Goal: Transaction & Acquisition: Purchase product/service

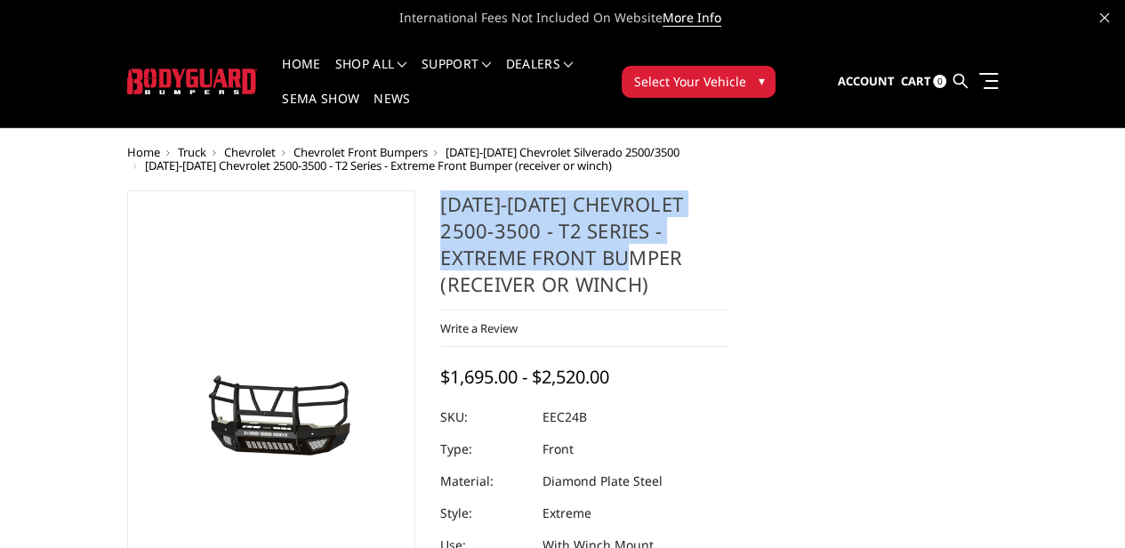
drag, startPoint x: 434, startPoint y: 153, endPoint x: 779, endPoint y: 182, distance: 346.4
click at [730, 190] on h1 "[DATE]-[DATE] Chevrolet 2500-3500 - T2 Series - Extreme Front Bumper (receiver …" at bounding box center [584, 250] width 289 height 120
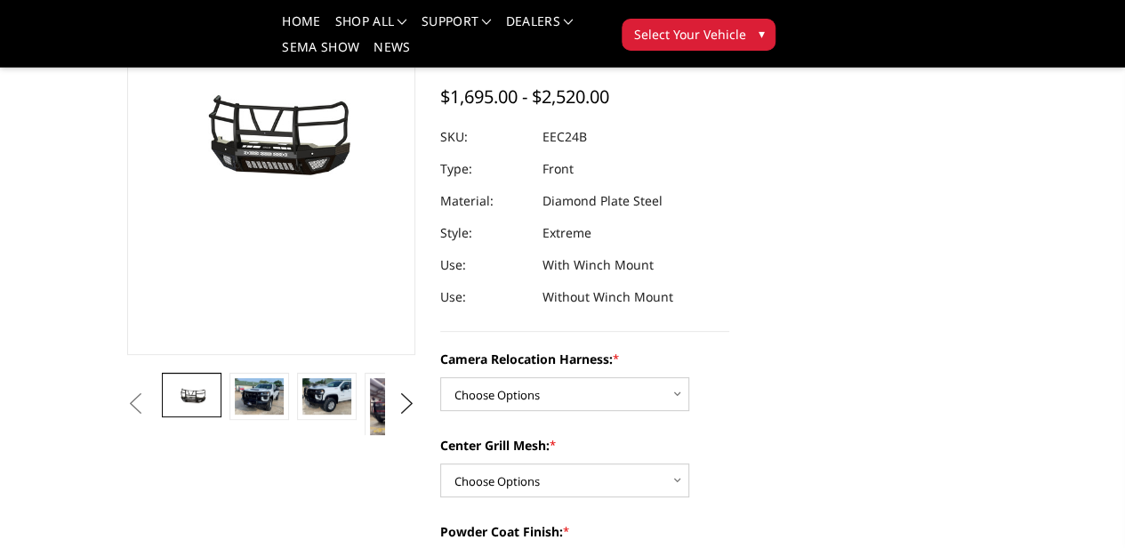
scroll to position [178, 0]
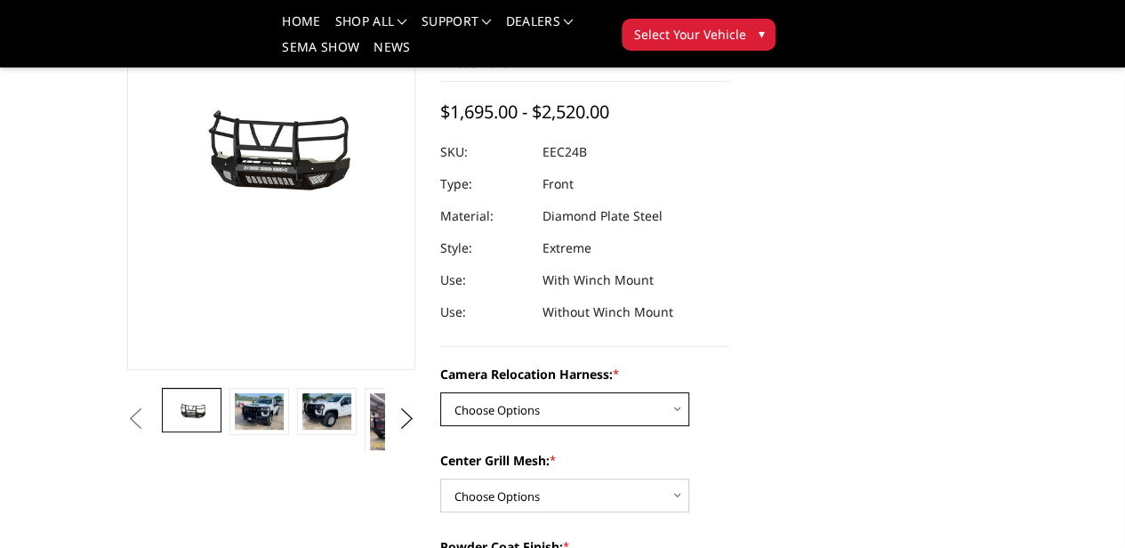
click at [580, 392] on select "Choose Options Without camera harness With camera harness" at bounding box center [564, 409] width 249 height 34
select select "3732"
click at [440, 392] on select "Choose Options Without camera harness With camera harness" at bounding box center [564, 409] width 249 height 34
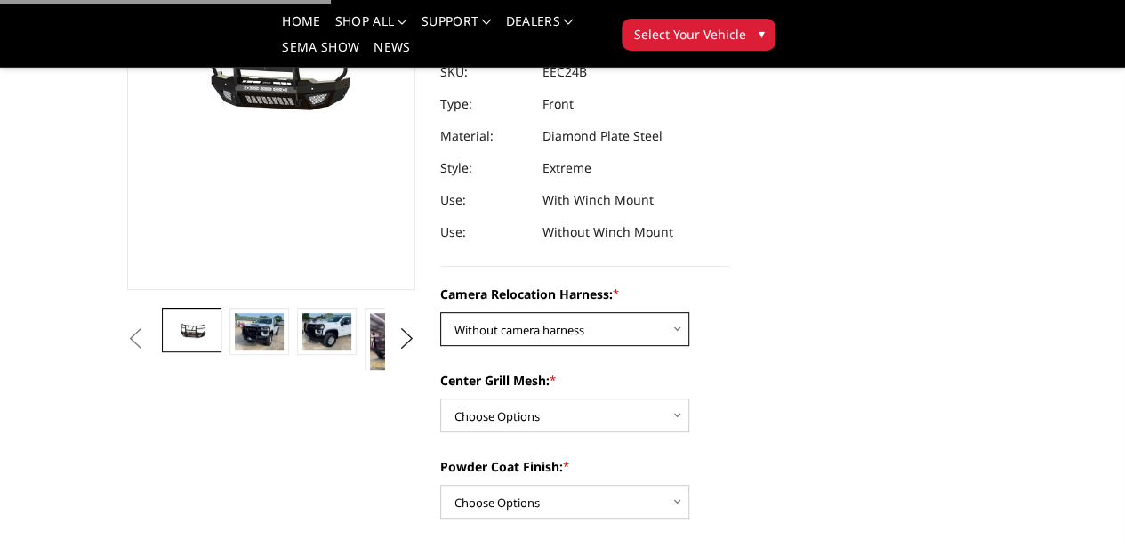
scroll to position [267, 0]
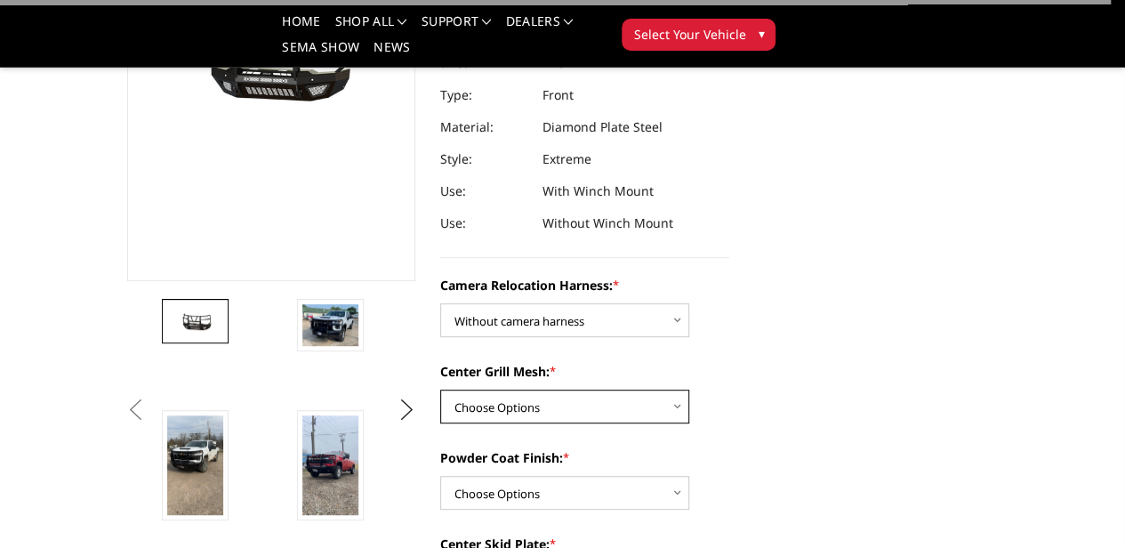
click at [641, 390] on select "Choose Options Without expanded metal With expanded metal" at bounding box center [564, 407] width 249 height 34
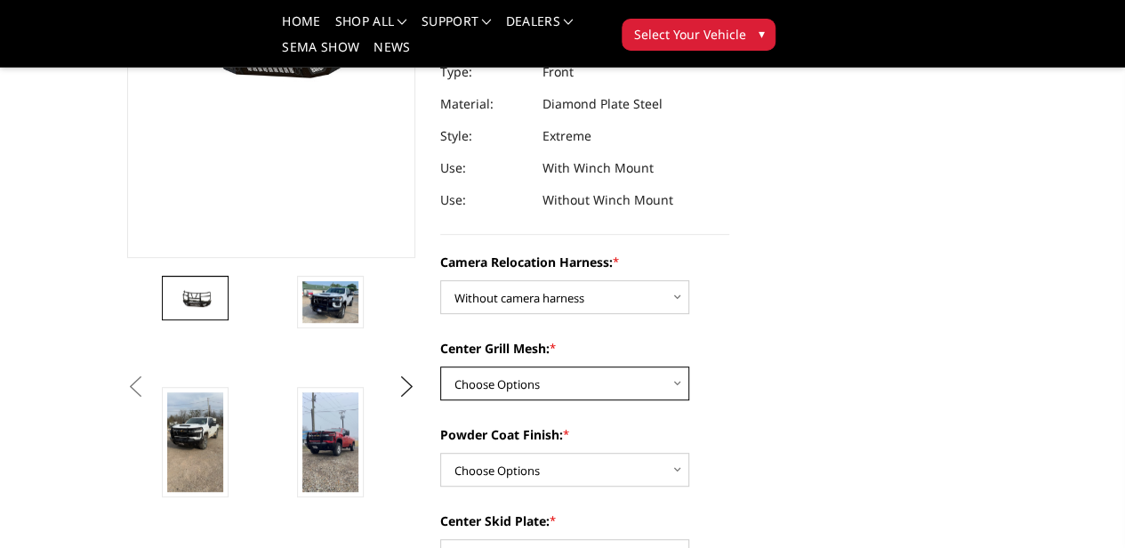
scroll to position [356, 0]
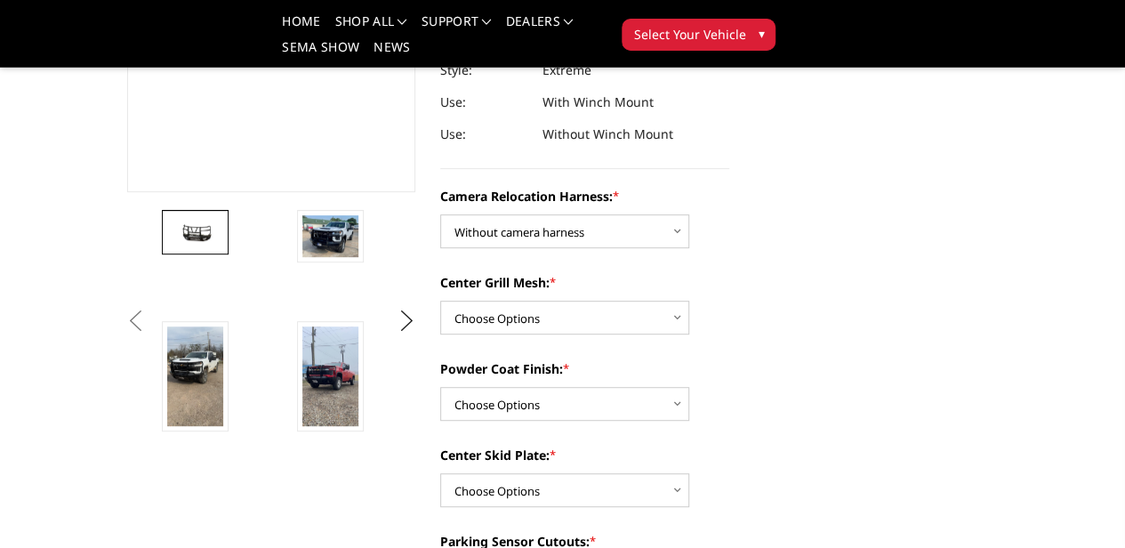
click at [654, 301] on select "Choose Options Without expanded metal With expanded metal" at bounding box center [564, 318] width 249 height 34
click at [730, 273] on div "Center Grill Mesh: * Choose Options Without expanded metal With expanded metal" at bounding box center [584, 303] width 289 height 61
click at [645, 387] on select "Choose Options Textured Black Powder Coat Gloss Black Powder Coat Bare Metal" at bounding box center [564, 404] width 249 height 34
click at [730, 359] on label "Powder Coat Finish: *" at bounding box center [584, 368] width 289 height 19
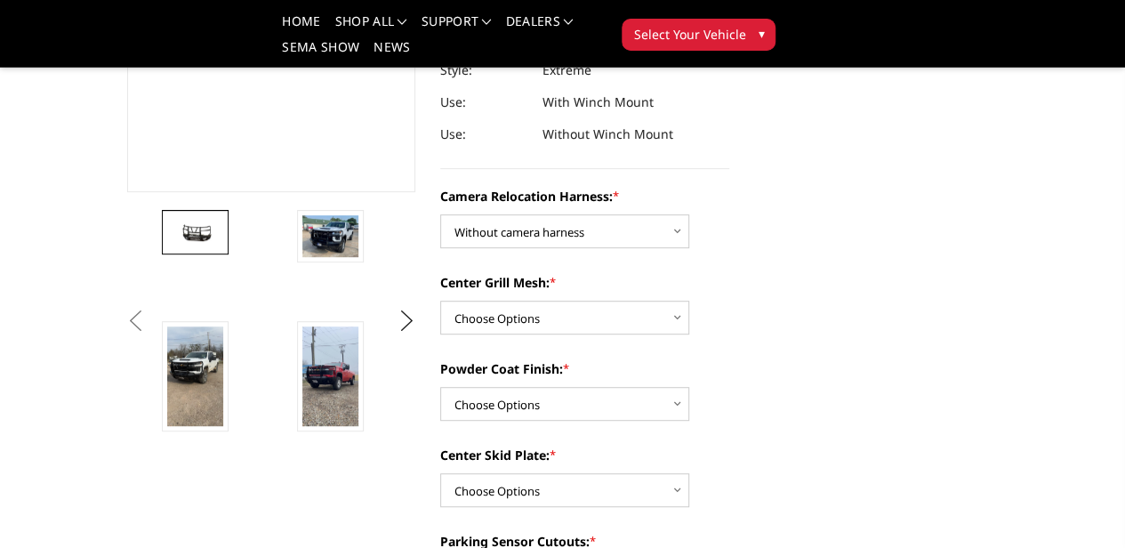
click at [689, 387] on select "Choose Options Textured Black Powder Coat Gloss Black Powder Coat Bare Metal" at bounding box center [564, 404] width 249 height 34
click at [605, 301] on select "Choose Options Without expanded metal With expanded metal" at bounding box center [564, 318] width 249 height 34
select select "3730"
click at [440, 301] on select "Choose Options Without expanded metal With expanded metal" at bounding box center [564, 318] width 249 height 34
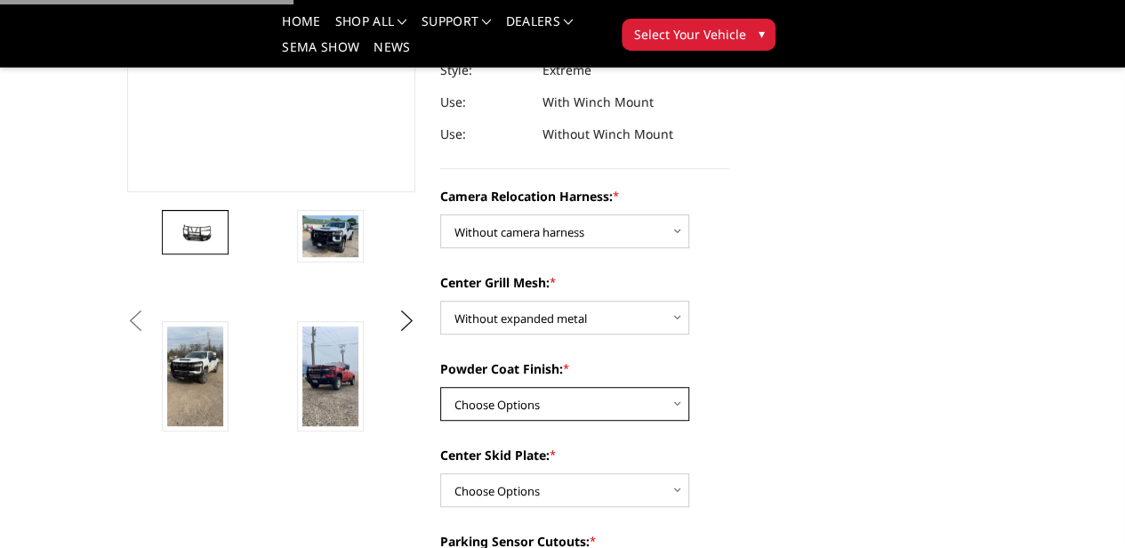
click at [598, 387] on select "Choose Options Textured Black Powder Coat Gloss Black Powder Coat Bare Metal" at bounding box center [564, 404] width 249 height 34
click at [440, 387] on select "Choose Options Textured Black Powder Coat Gloss Black Powder Coat Bare Metal" at bounding box center [564, 404] width 249 height 34
click at [559, 387] on select "Choose Options Textured Black Powder Coat Gloss Black Powder Coat Bare Metal" at bounding box center [564, 404] width 249 height 34
select select "3728"
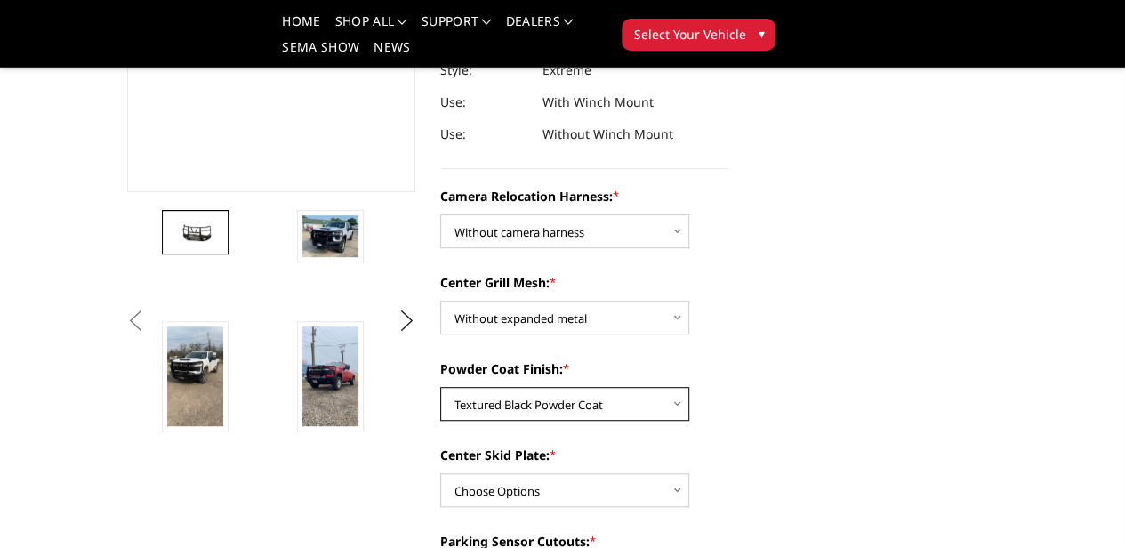
click at [440, 387] on select "Choose Options Textured Black Powder Coat Gloss Black Powder Coat Bare Metal" at bounding box center [564, 404] width 249 height 34
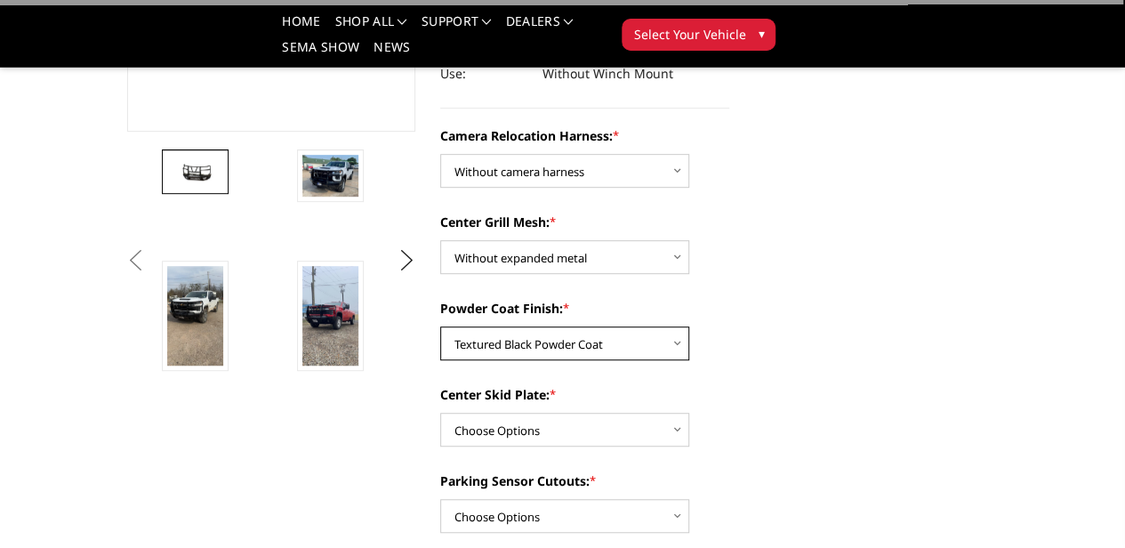
scroll to position [445, 0]
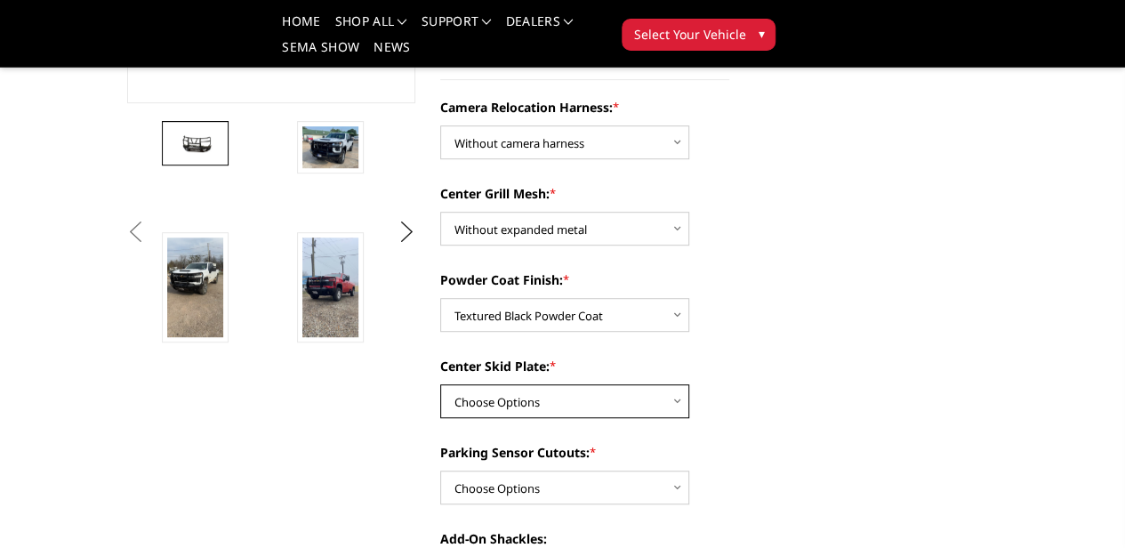
click at [549, 384] on select "Choose Options Winch Mount Skid Plate Standard Skid Plate (included) 2" Receive…" at bounding box center [564, 401] width 249 height 34
select select "3724"
click at [440, 384] on select "Choose Options Winch Mount Skid Plate Standard Skid Plate (included) 2" Receive…" at bounding box center [564, 401] width 249 height 34
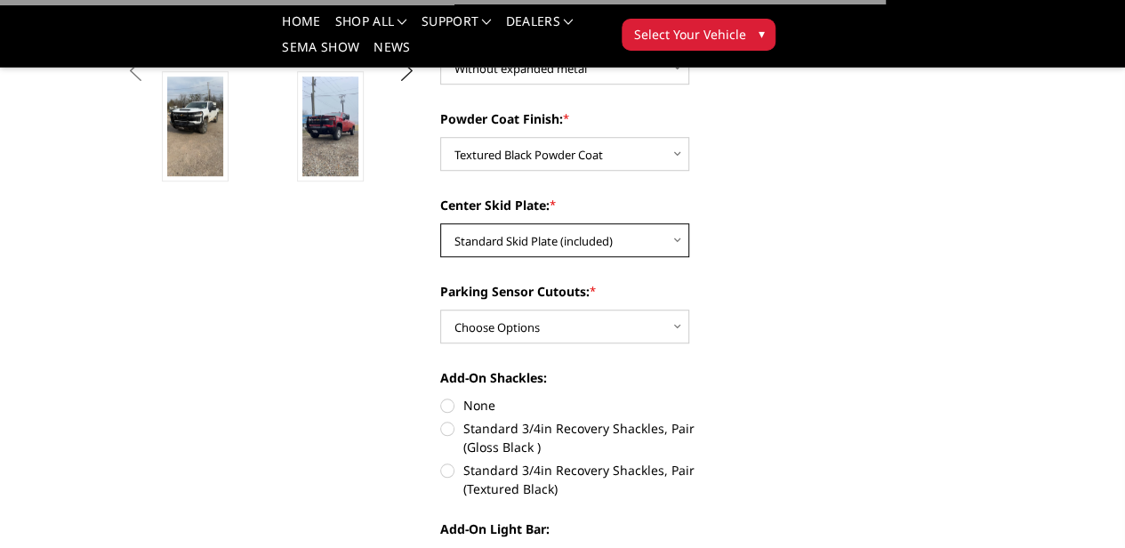
scroll to position [623, 0]
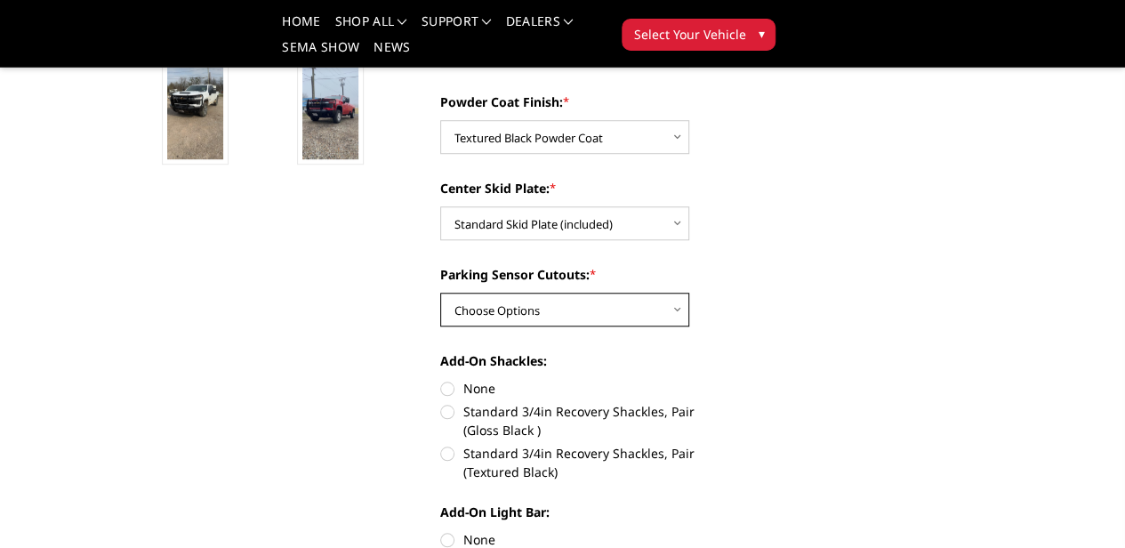
click at [530, 293] on select "Choose Options Yes - With Parking Sensor Cutouts" at bounding box center [564, 310] width 249 height 34
select select "3722"
click at [440, 293] on select "Choose Options Yes - With Parking Sensor Cutouts" at bounding box center [564, 310] width 249 height 34
click at [442, 444] on label "Standard 3/4in Recovery Shackles, Pair (Textured Black)" at bounding box center [584, 462] width 289 height 37
click at [730, 402] on input "Standard 3/4in Recovery Shackles, Pair (Textured Black)" at bounding box center [730, 402] width 1 height 1
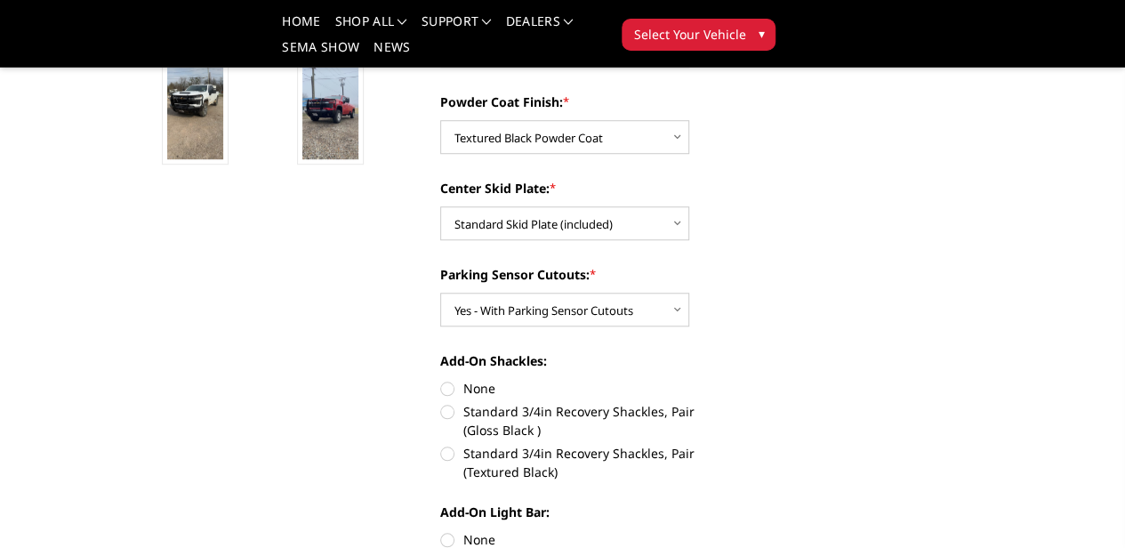
radio input "true"
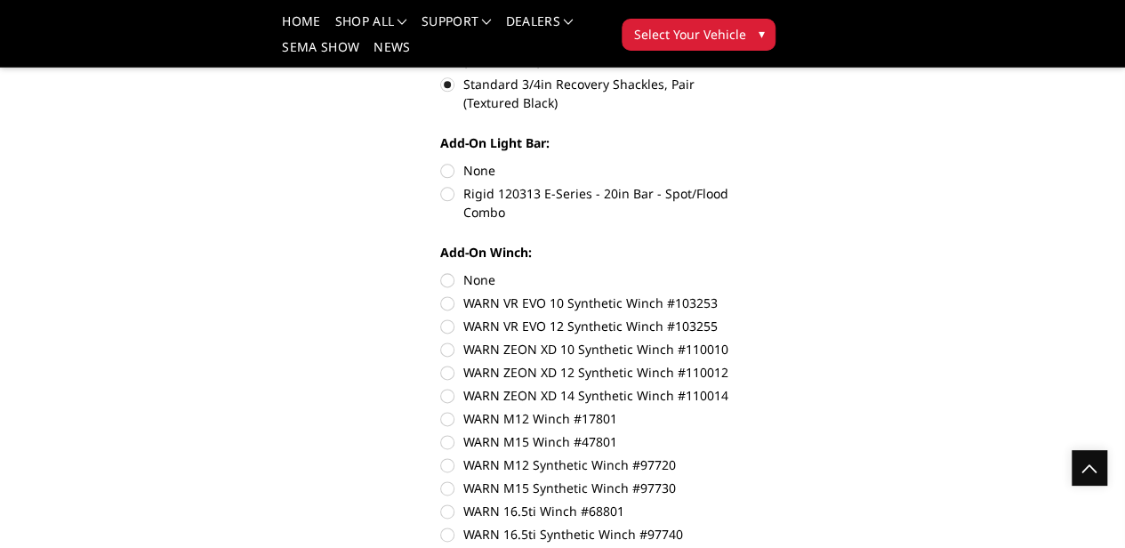
scroll to position [801, 0]
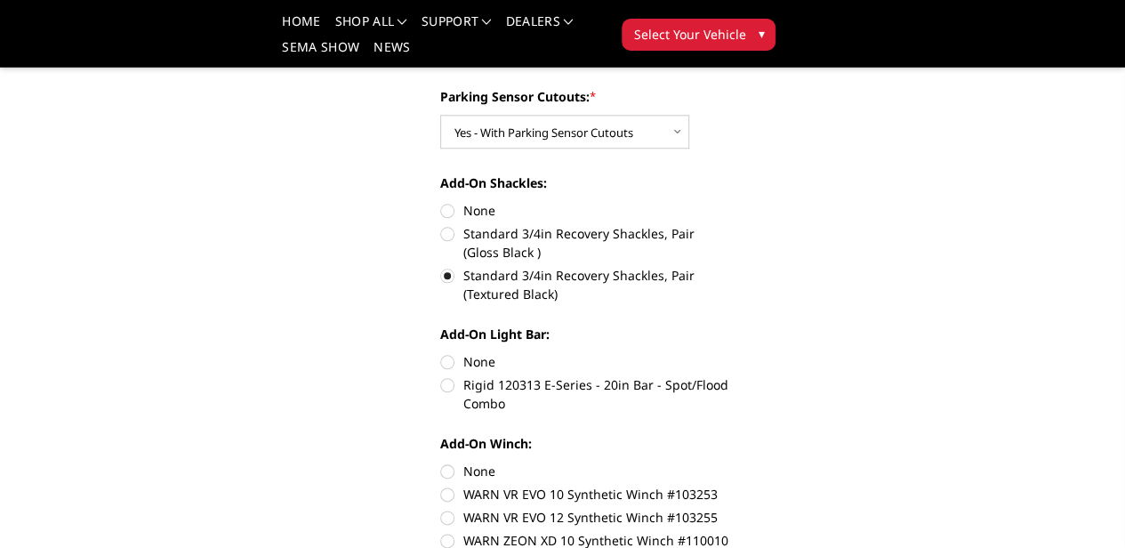
click at [447, 201] on label "None" at bounding box center [584, 210] width 289 height 19
click at [441, 201] on input "None" at bounding box center [440, 201] width 1 height 1
radio input "true"
click at [440, 352] on label "None" at bounding box center [584, 361] width 289 height 19
click at [440, 352] on input "None" at bounding box center [440, 352] width 1 height 1
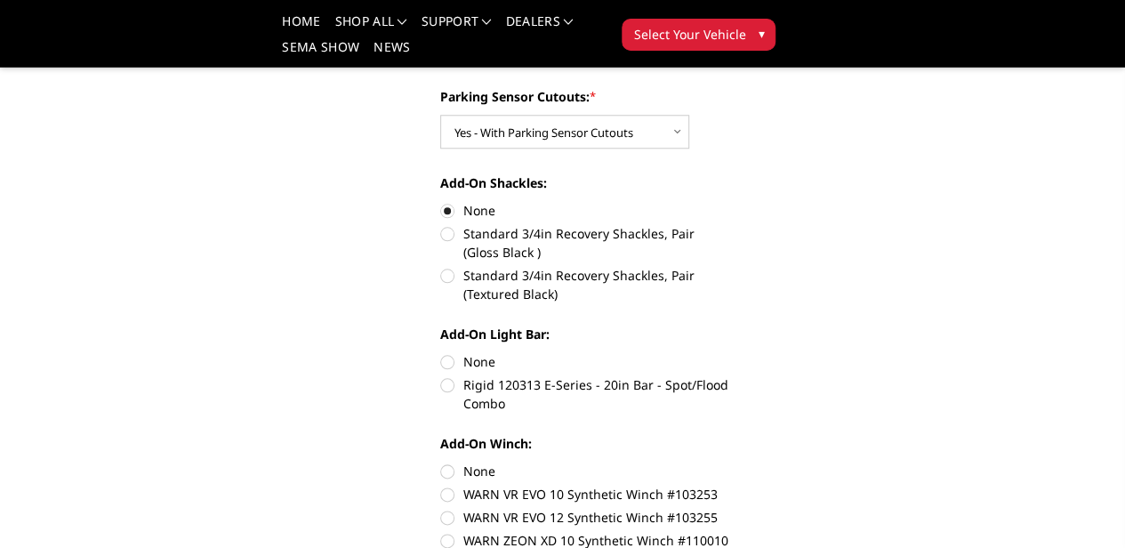
radio input "true"
click at [444, 266] on label "Standard 3/4in Recovery Shackles, Pair (Textured Black)" at bounding box center [584, 284] width 289 height 37
click at [730, 224] on input "Standard 3/4in Recovery Shackles, Pair (Textured Black)" at bounding box center [730, 224] width 1 height 1
radio input "true"
click at [456, 462] on label "None" at bounding box center [584, 471] width 289 height 19
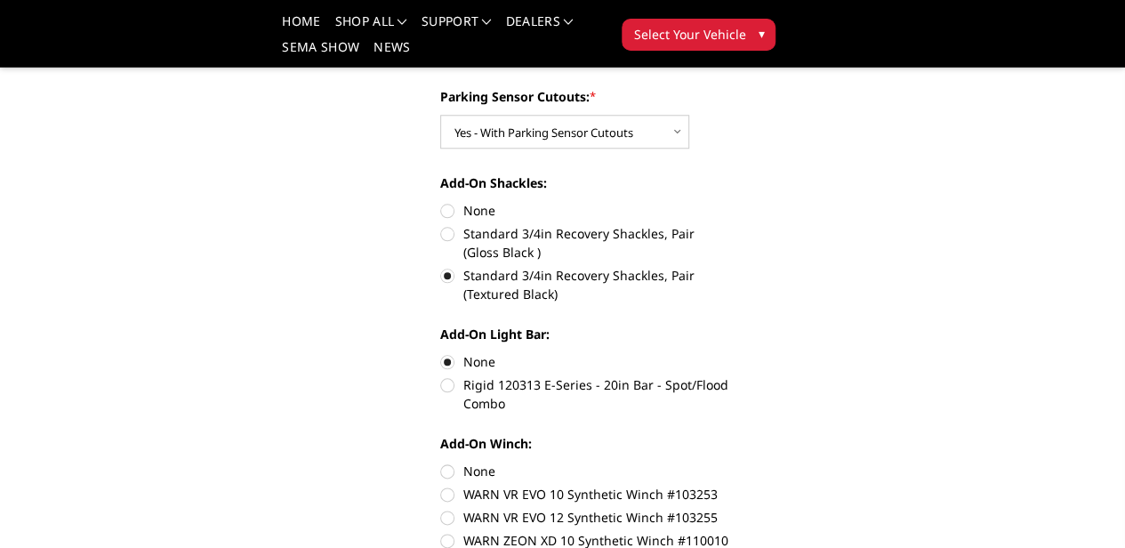
click at [441, 462] on input "None" at bounding box center [440, 462] width 1 height 1
radio input "true"
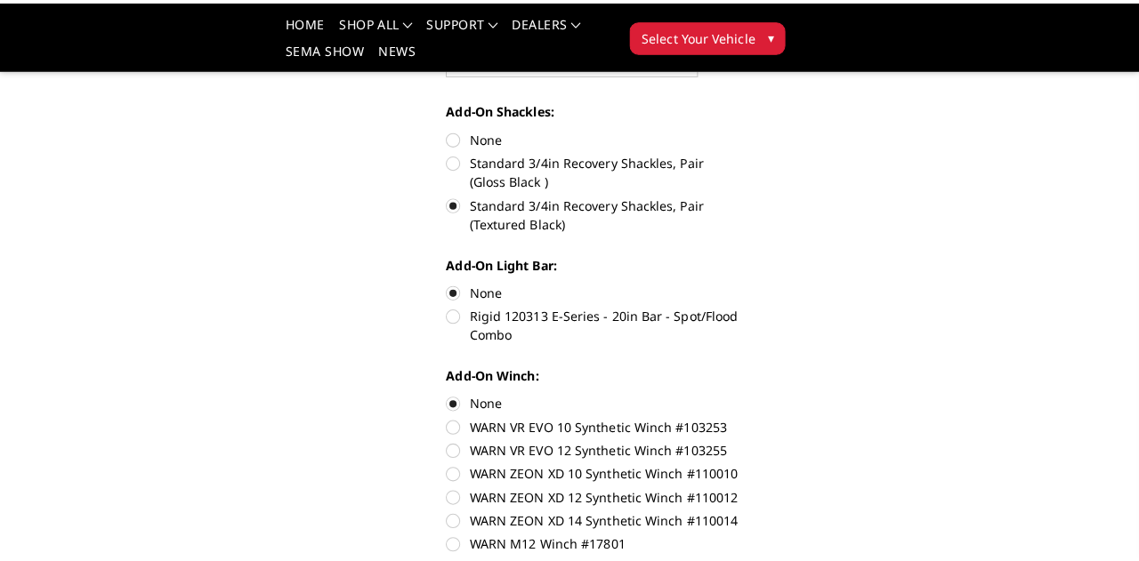
scroll to position [1157, 0]
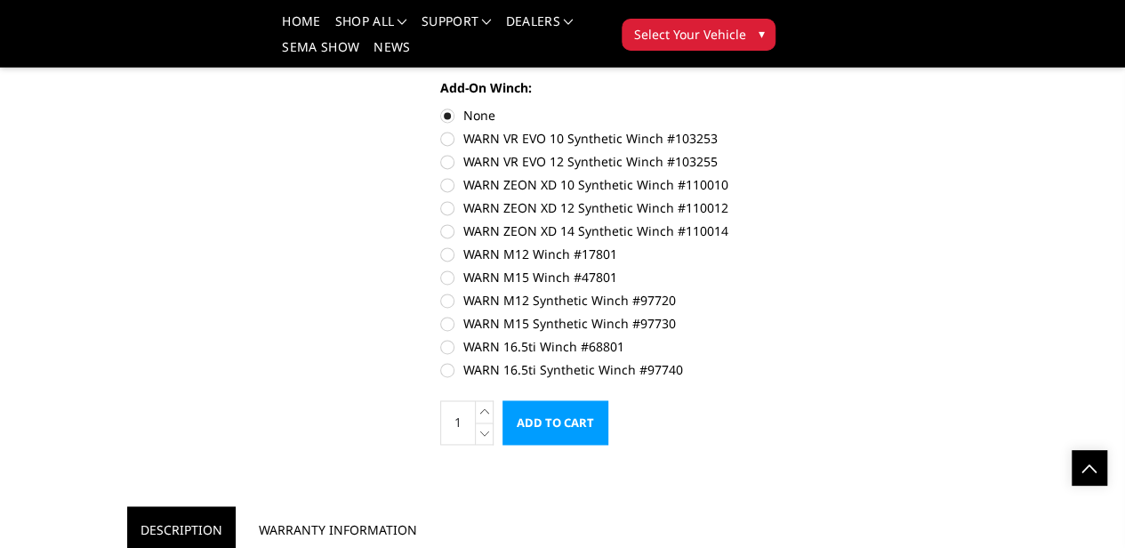
click at [609, 400] on input "Add to Cart" at bounding box center [556, 422] width 106 height 44
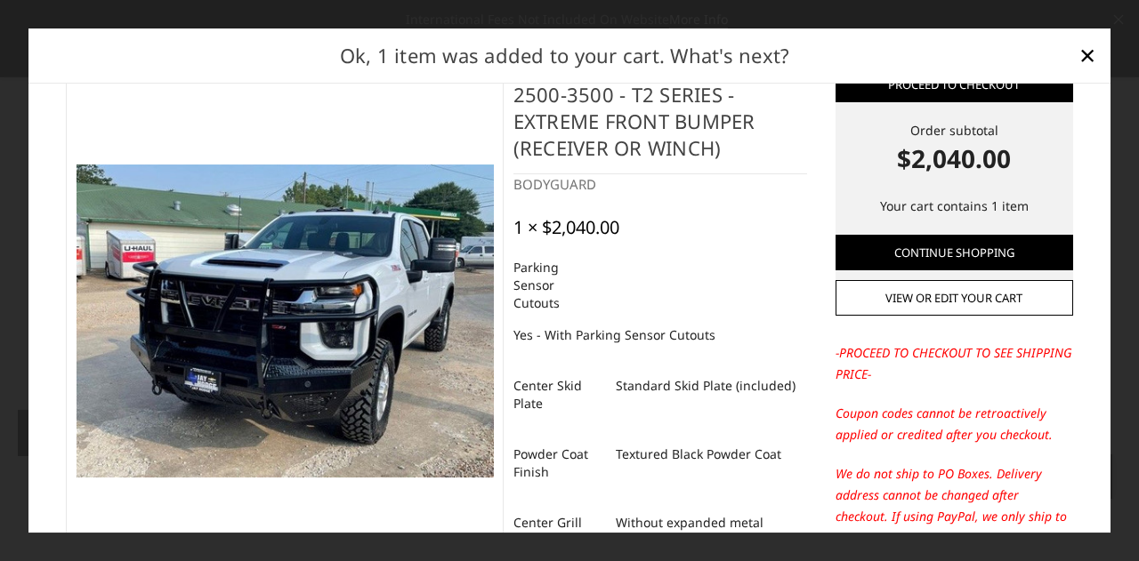
scroll to position [0, 0]
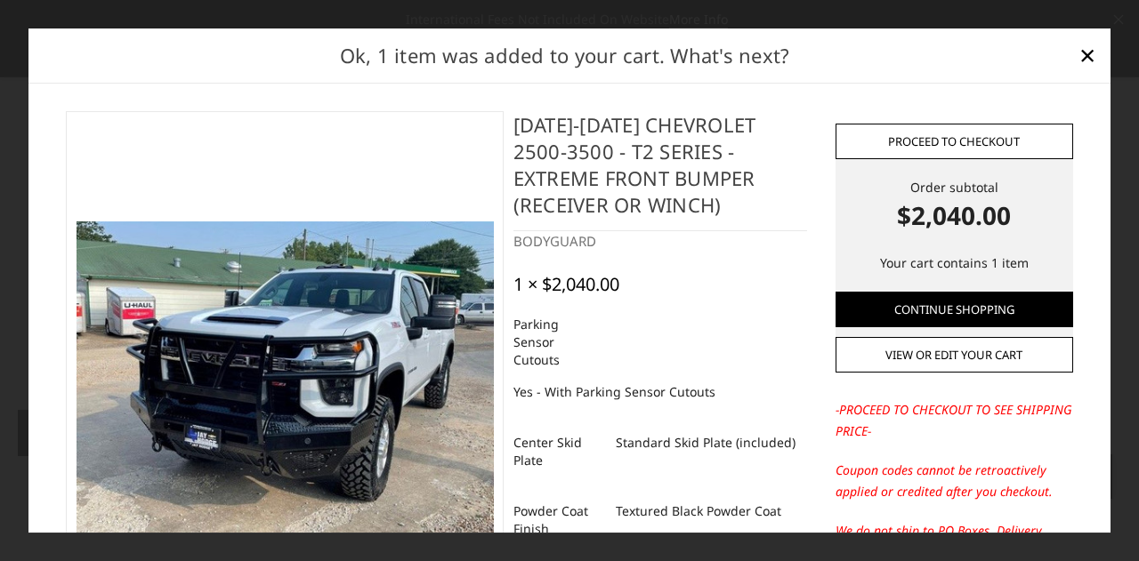
click at [973, 138] on link "Proceed to checkout" at bounding box center [954, 142] width 238 height 36
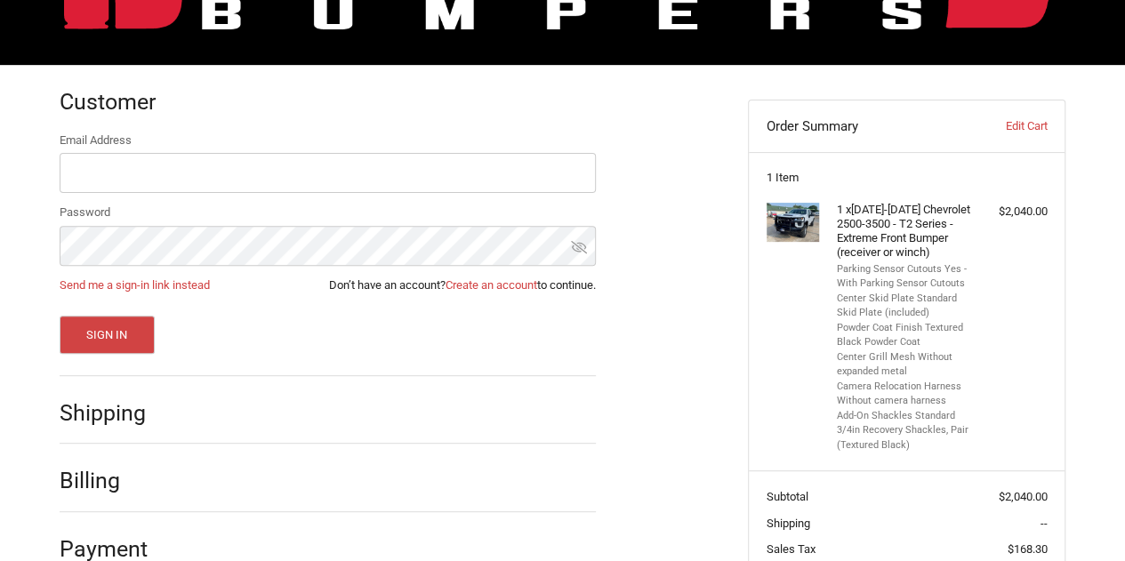
scroll to position [165, 0]
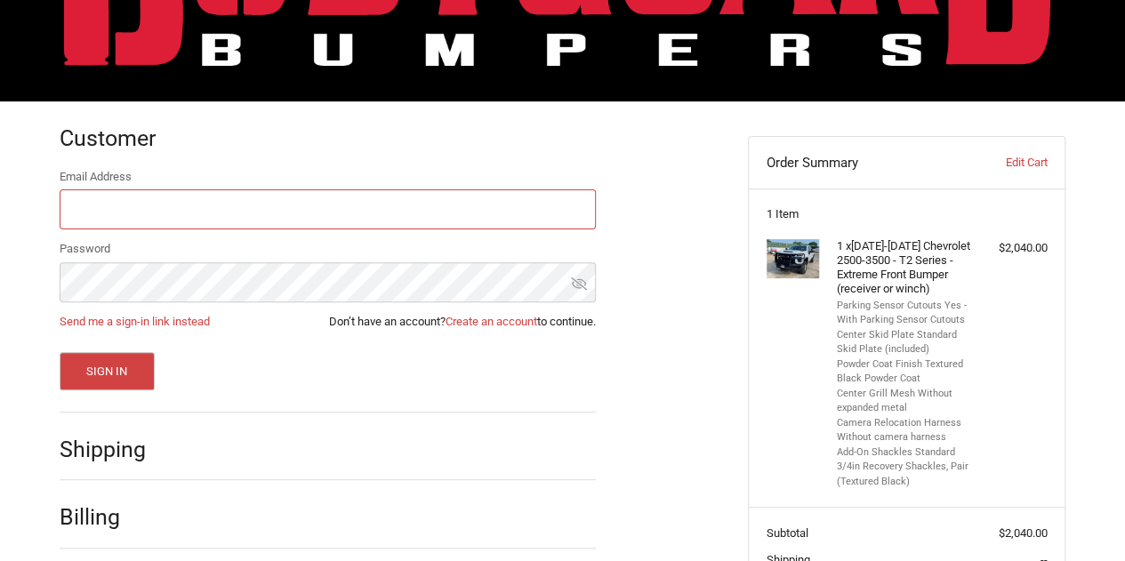
click at [182, 198] on input "Email Address" at bounding box center [328, 209] width 536 height 40
type input "kristina.hager@customtruck.com"
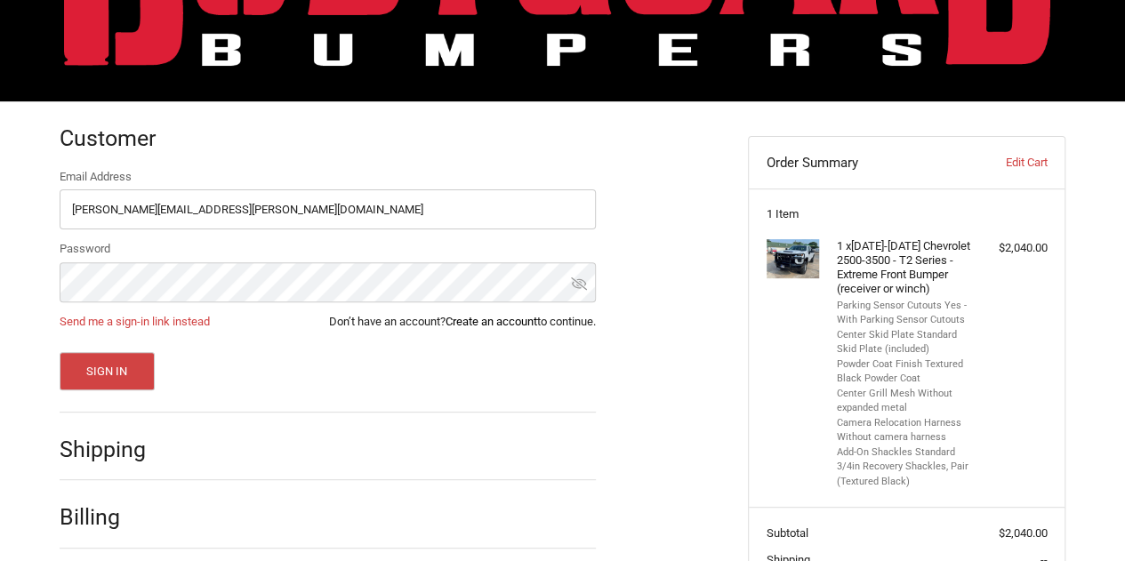
click at [493, 321] on link "Create an account" at bounding box center [492, 321] width 92 height 13
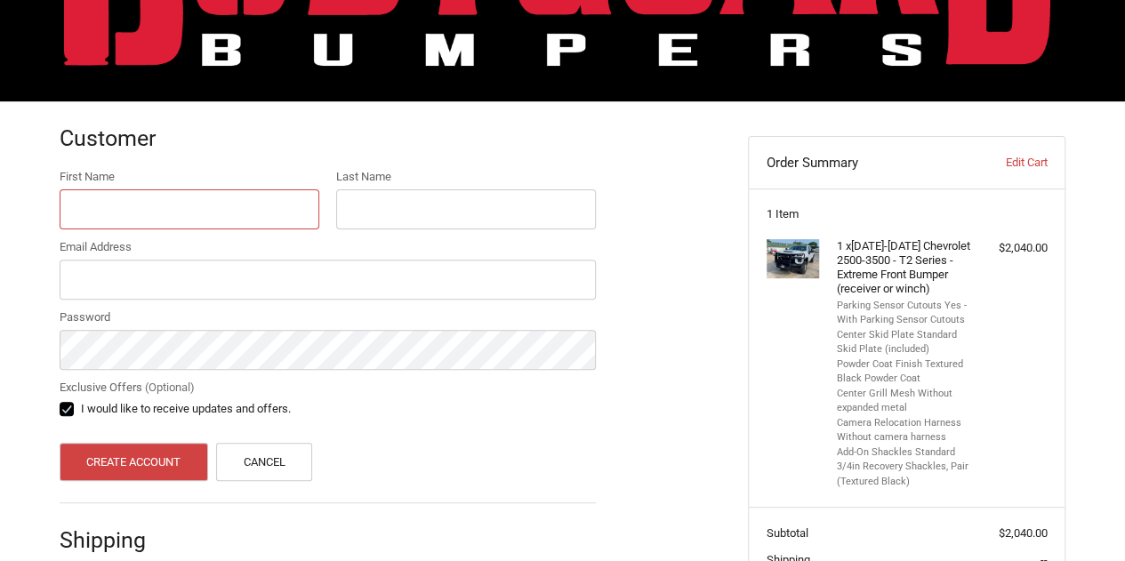
click at [199, 220] on input "First Name" at bounding box center [190, 209] width 260 height 40
click at [203, 213] on input "First Name" at bounding box center [190, 209] width 260 height 40
type input "Kristina"
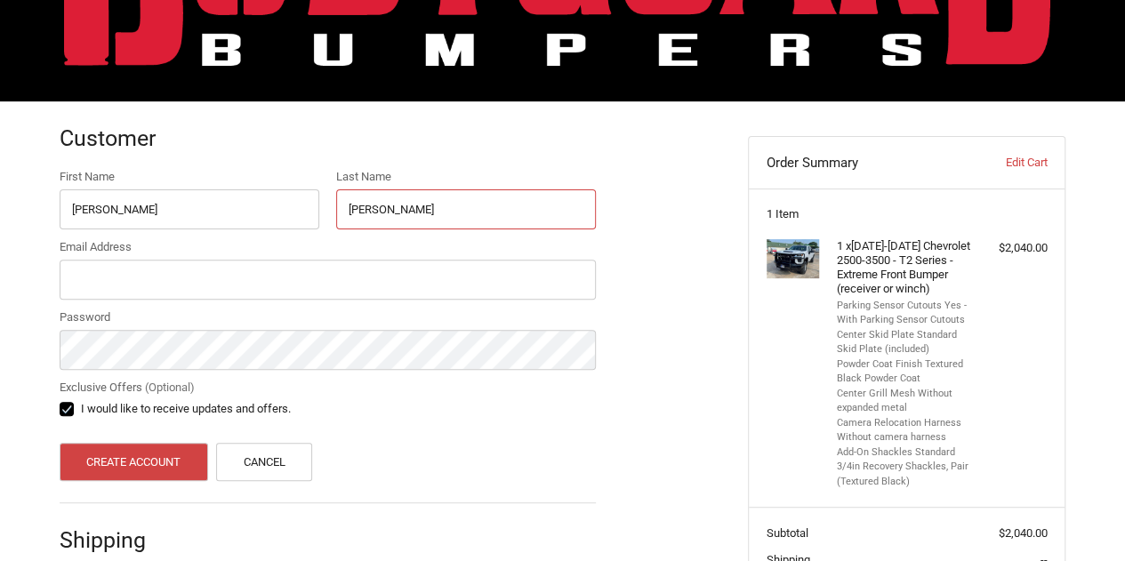
type input "Hager"
type input "kristina.hager@customtruck.com"
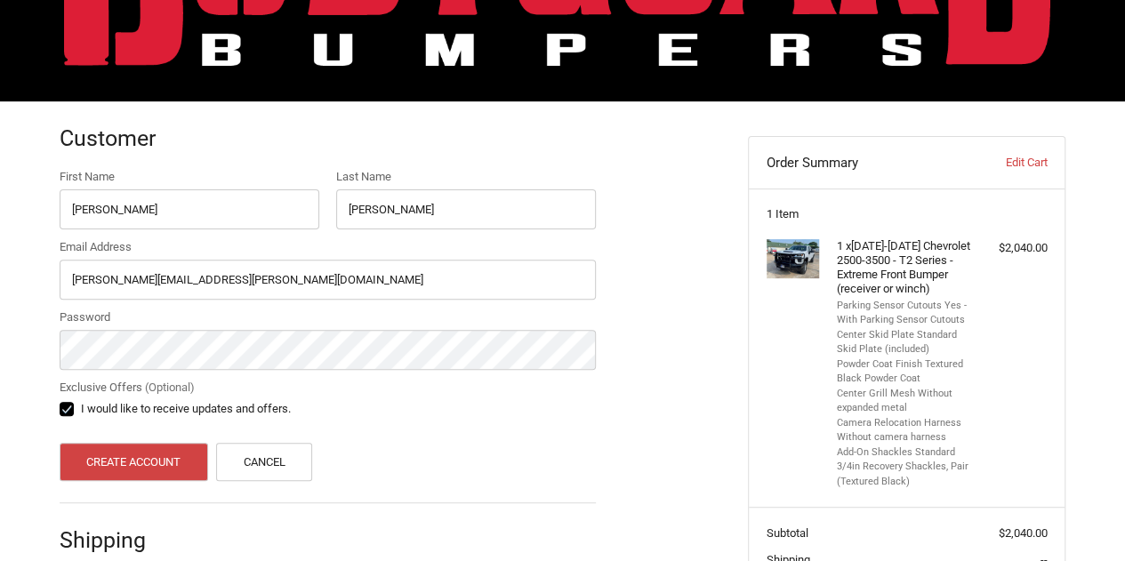
click at [68, 406] on label "I would like to receive updates and offers." at bounding box center [328, 409] width 536 height 14
click at [60, 401] on input "I would like to receive updates and offers." at bounding box center [60, 400] width 1 height 1
checkbox input "false"
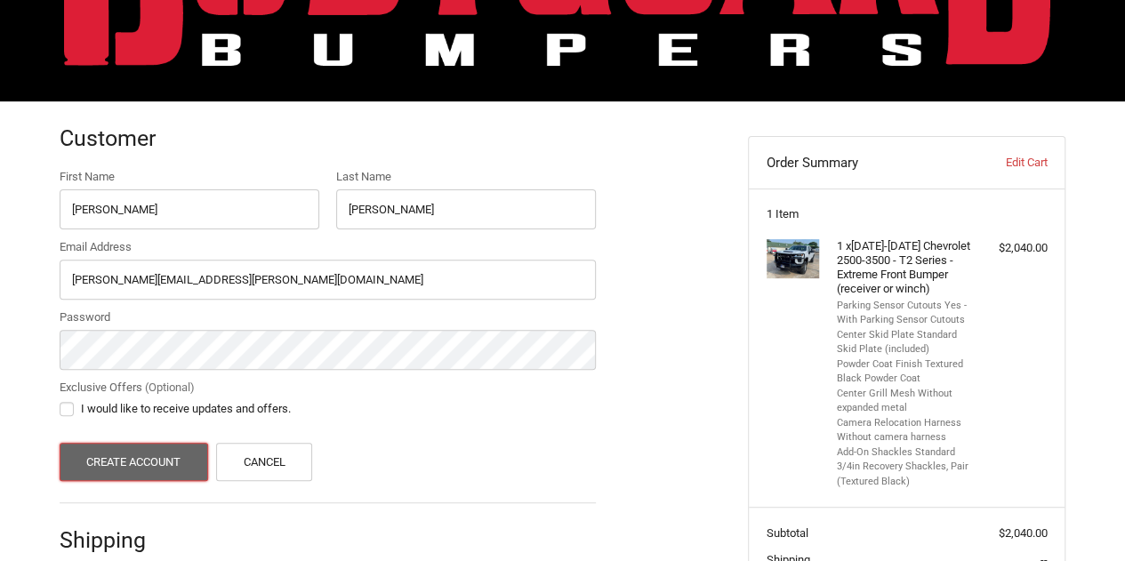
click at [138, 464] on button "Create Account" at bounding box center [134, 462] width 149 height 38
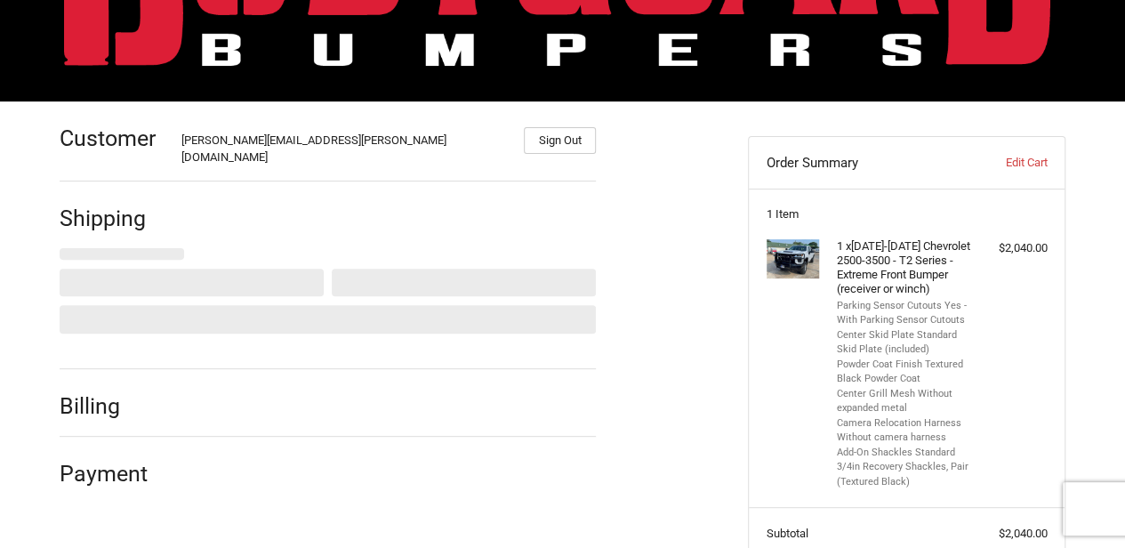
select select "US"
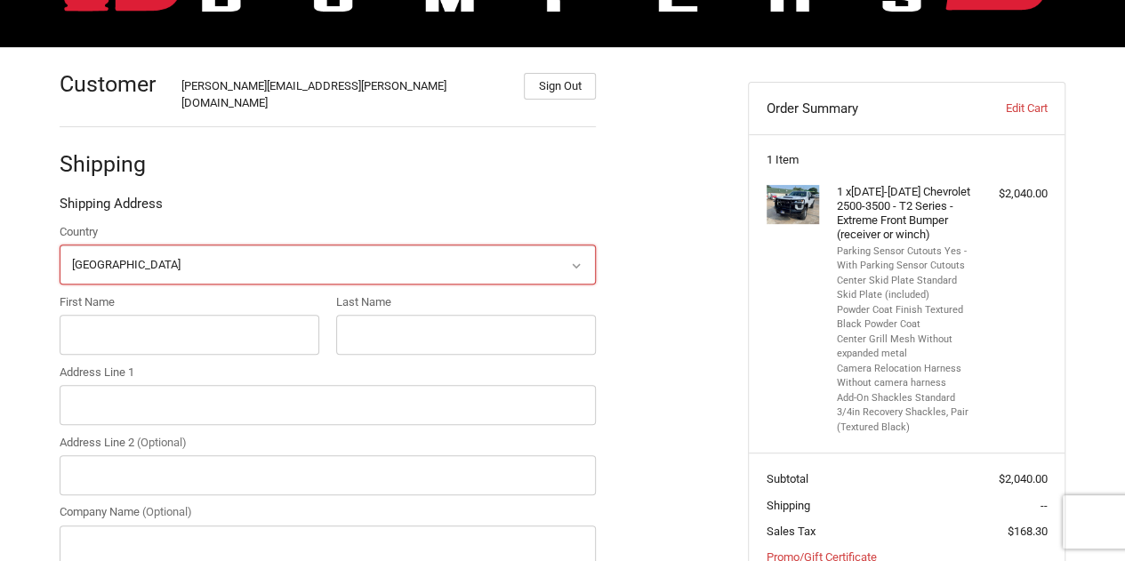
scroll to position [222, 0]
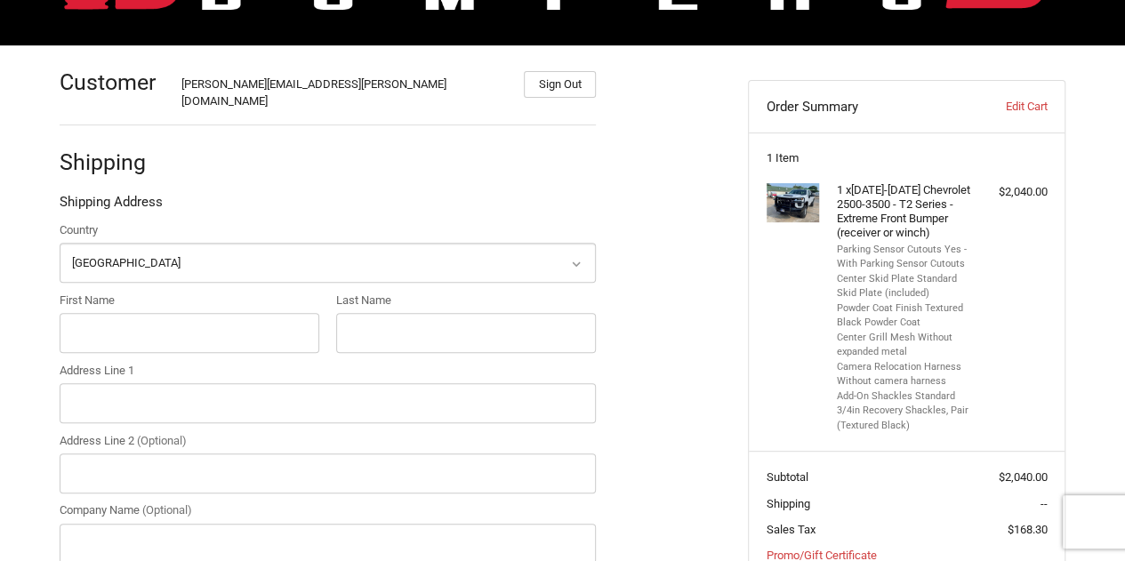
drag, startPoint x: 706, startPoint y: 261, endPoint x: 585, endPoint y: 141, distance: 169.2
click at [584, 141] on div "Shipping" at bounding box center [328, 163] width 536 height 60
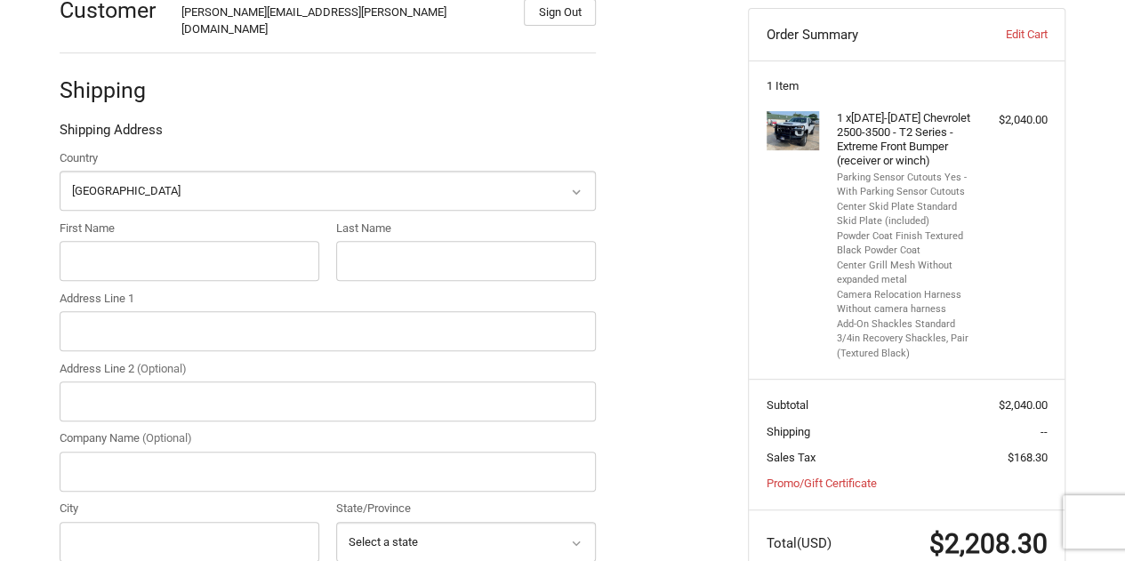
scroll to position [295, 0]
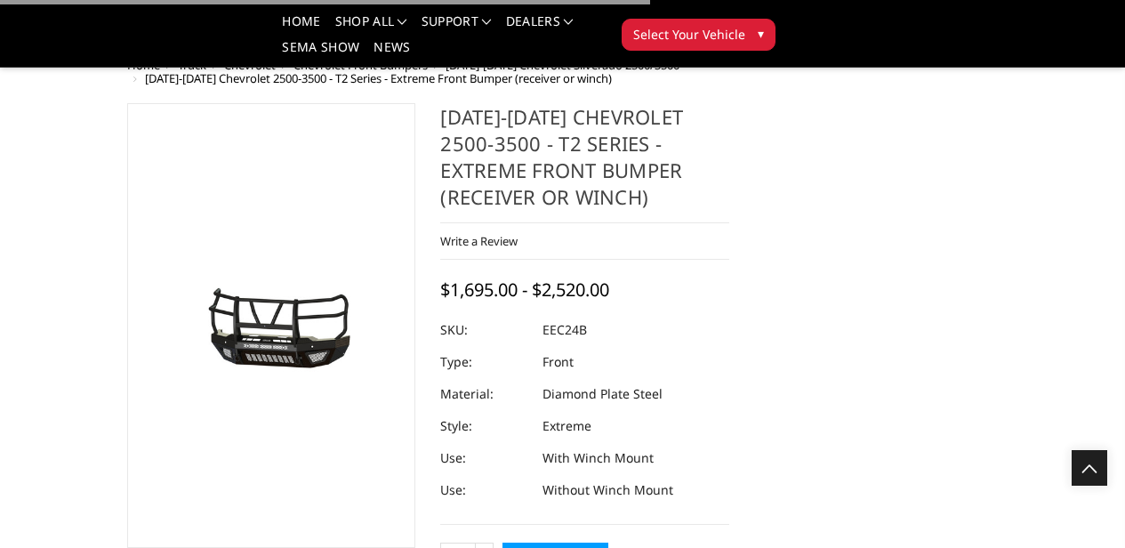
select select "3732"
select select "3730"
select select "3728"
select select "3724"
select select "3722"
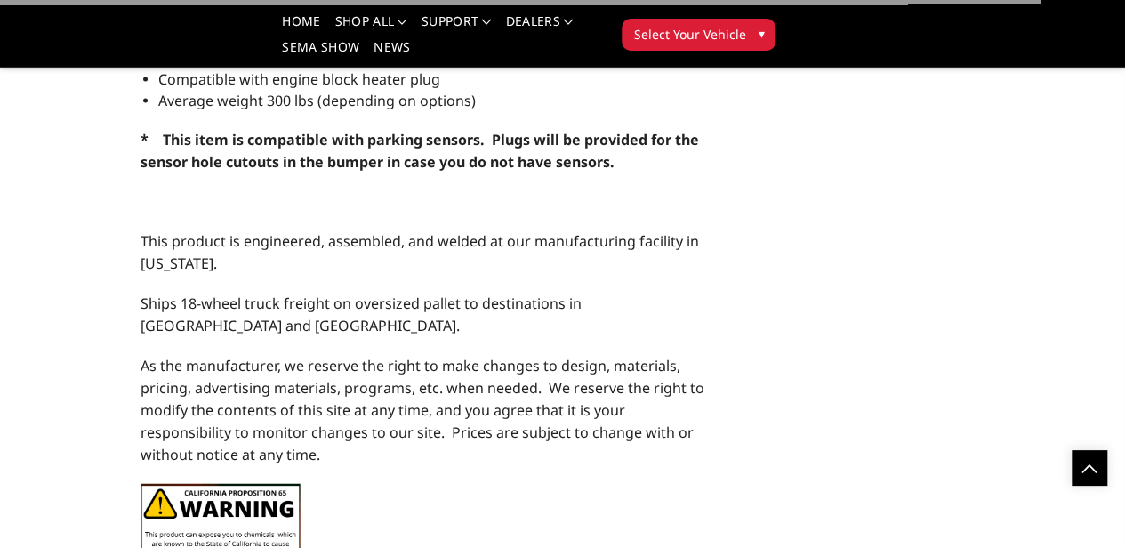
scroll to position [2002, 0]
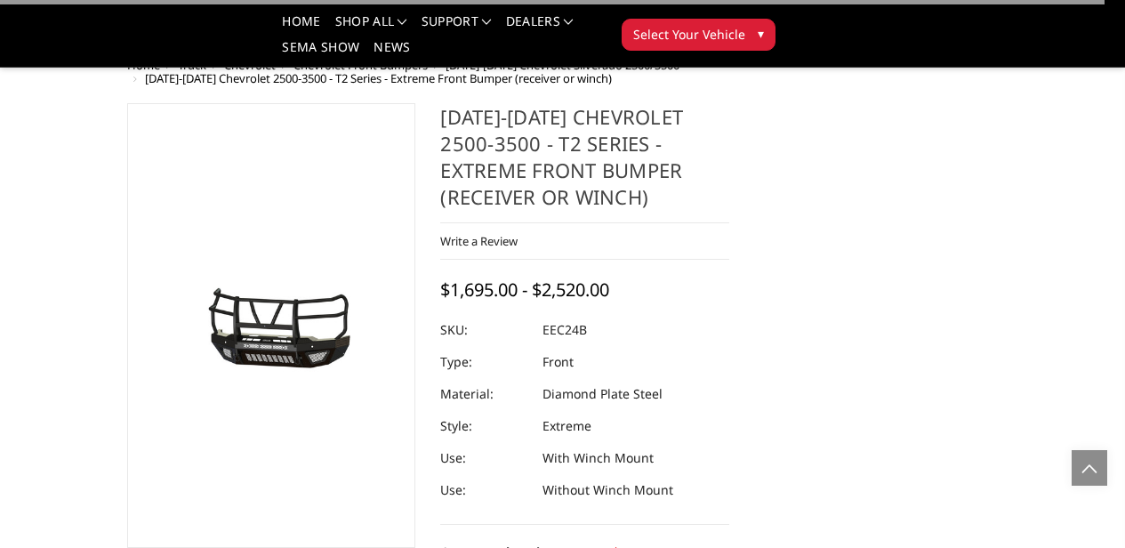
select select "3732"
select select "3730"
select select "3728"
select select "3724"
select select "3722"
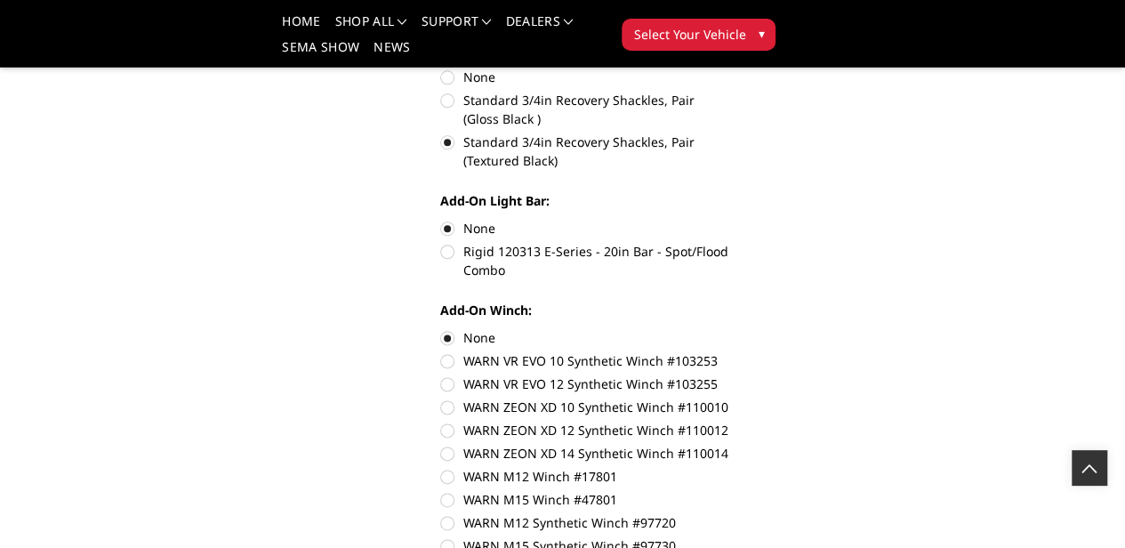
scroll to position [400, 0]
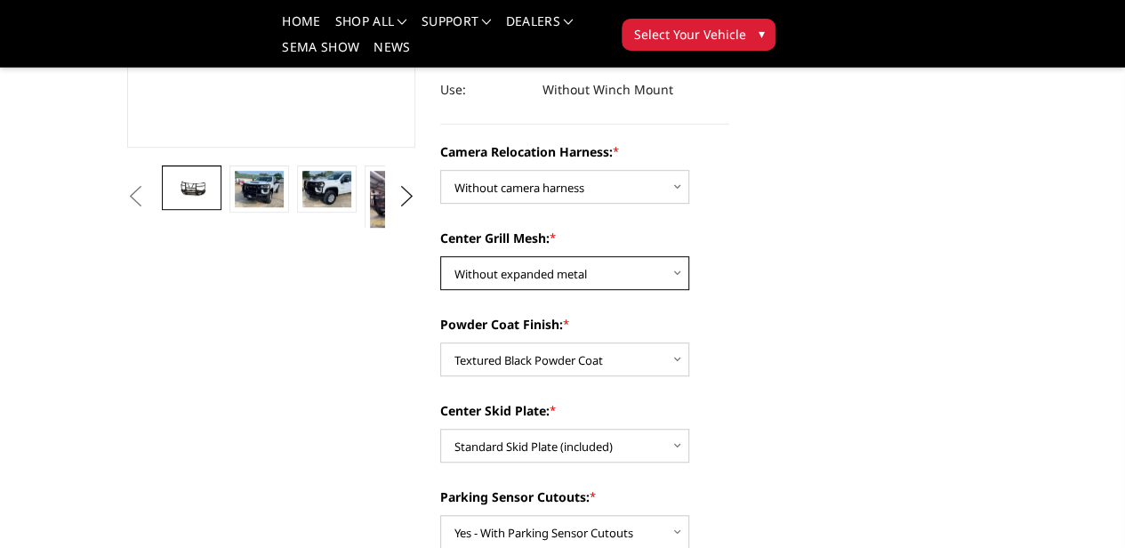
click at [619, 256] on select "Choose Options Without expanded metal With expanded metal" at bounding box center [564, 273] width 249 height 34
select select "3729"
click at [440, 256] on select "Choose Options Without expanded metal With expanded metal" at bounding box center [564, 273] width 249 height 34
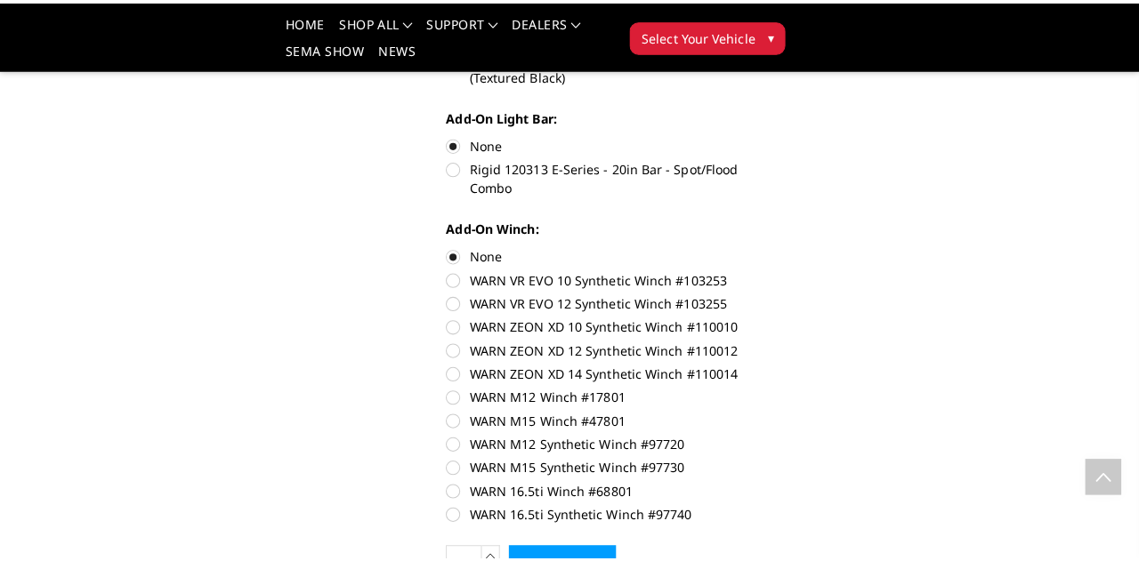
scroll to position [1068, 0]
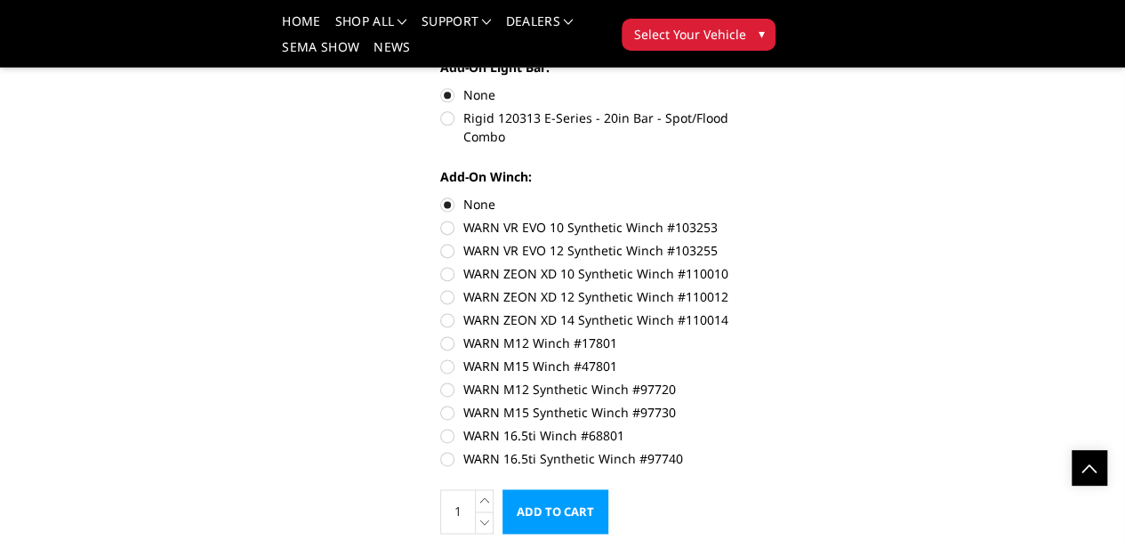
click at [609, 489] on input "Add to Cart" at bounding box center [556, 511] width 106 height 44
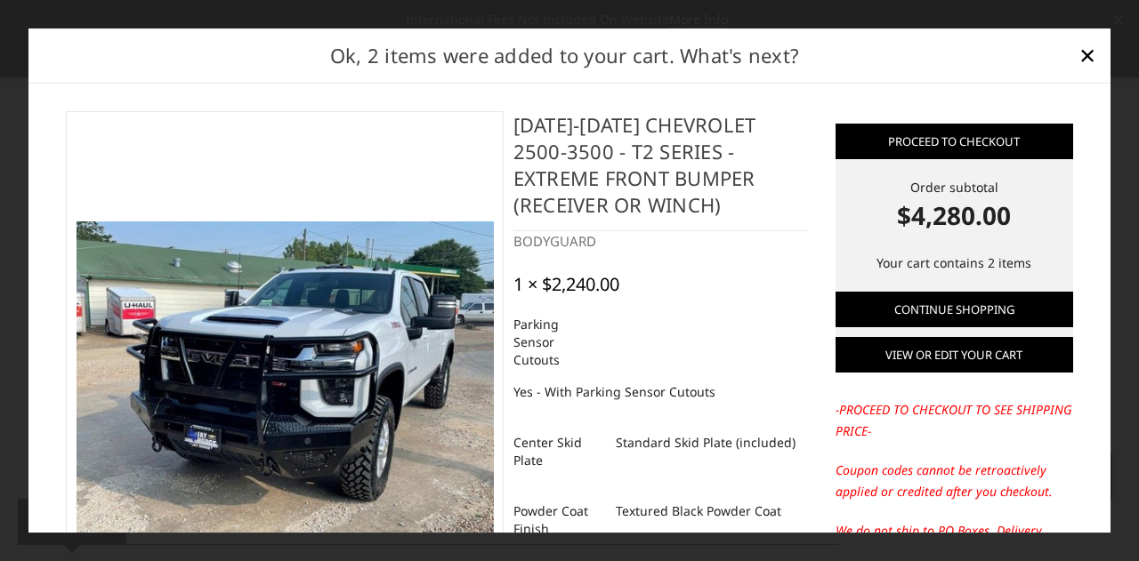
click at [965, 348] on link "View or edit your cart" at bounding box center [954, 355] width 238 height 36
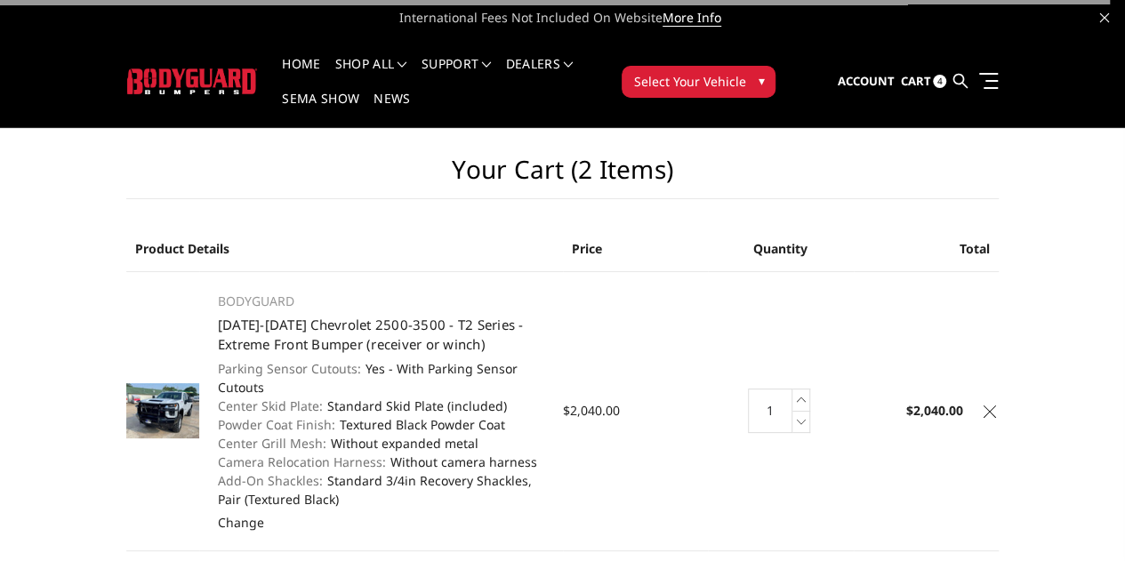
scroll to position [178, 0]
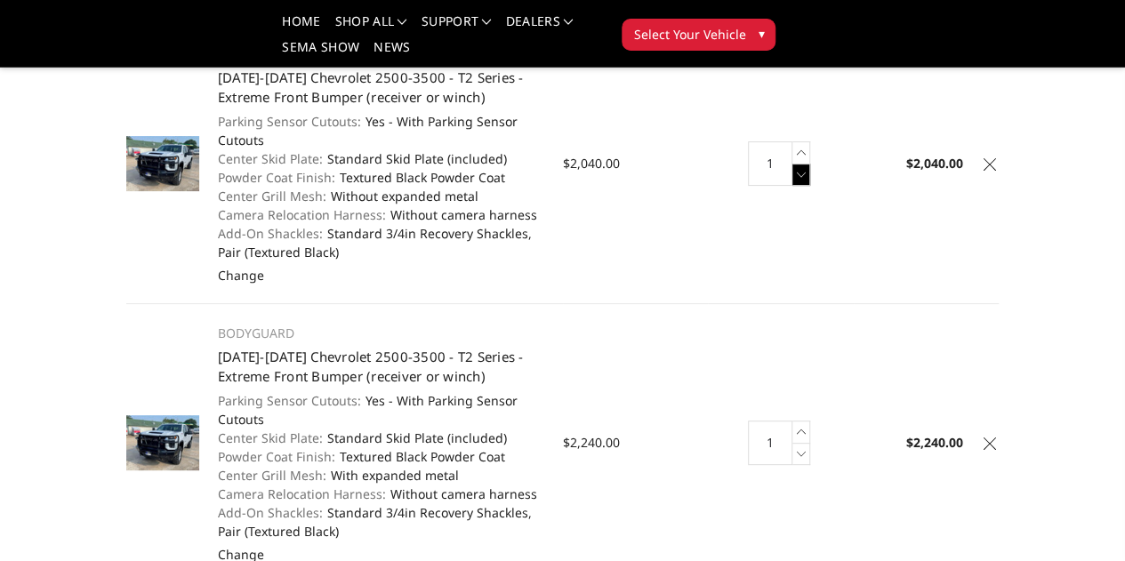
click at [810, 170] on icon at bounding box center [802, 175] width 18 height 22
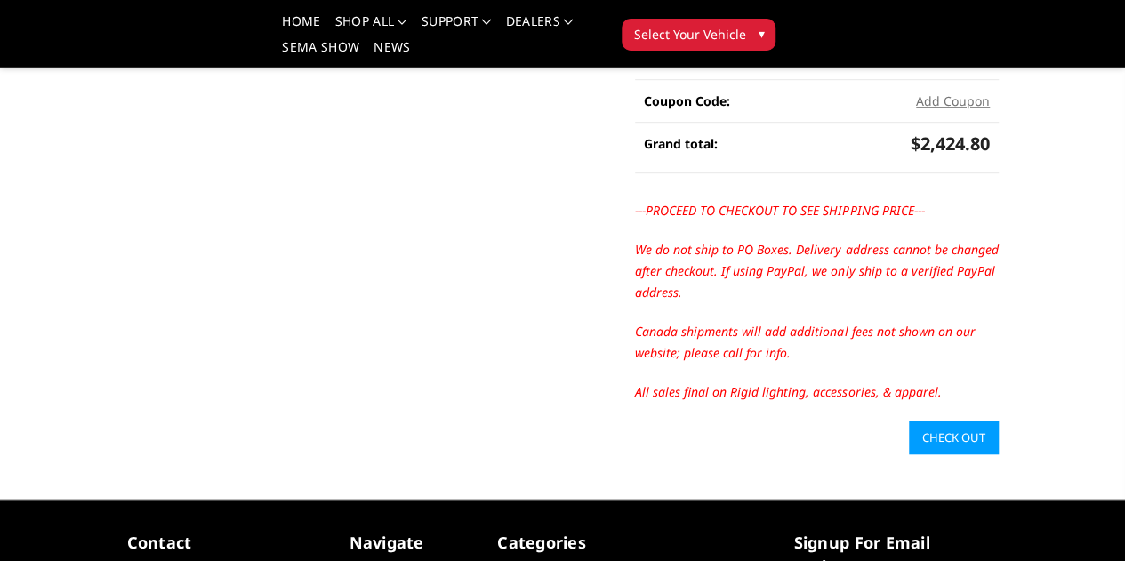
scroll to position [534, 0]
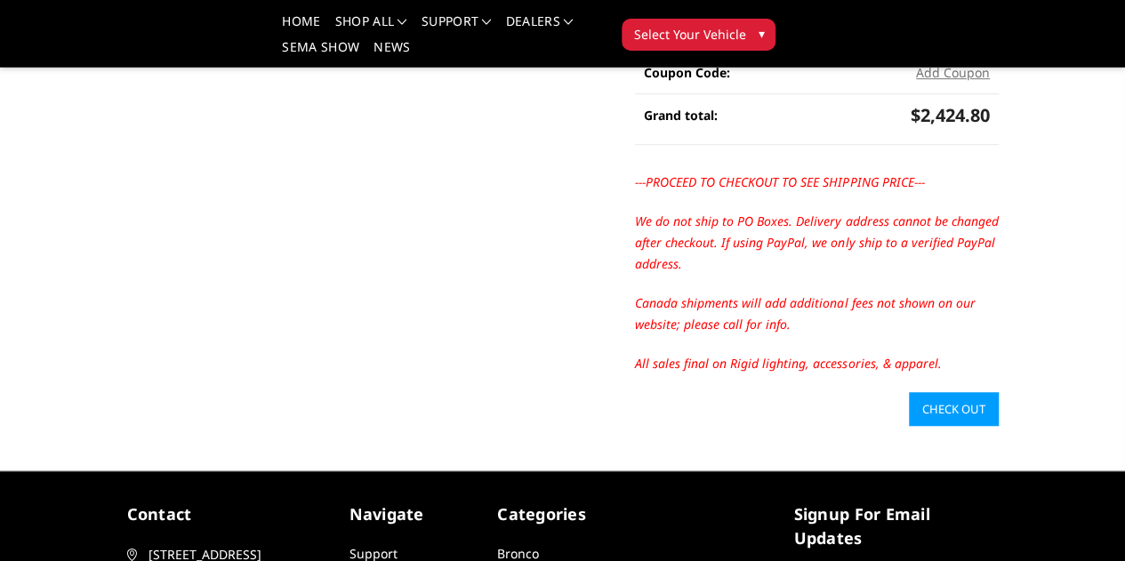
click at [999, 392] on link "Check out" at bounding box center [954, 409] width 90 height 34
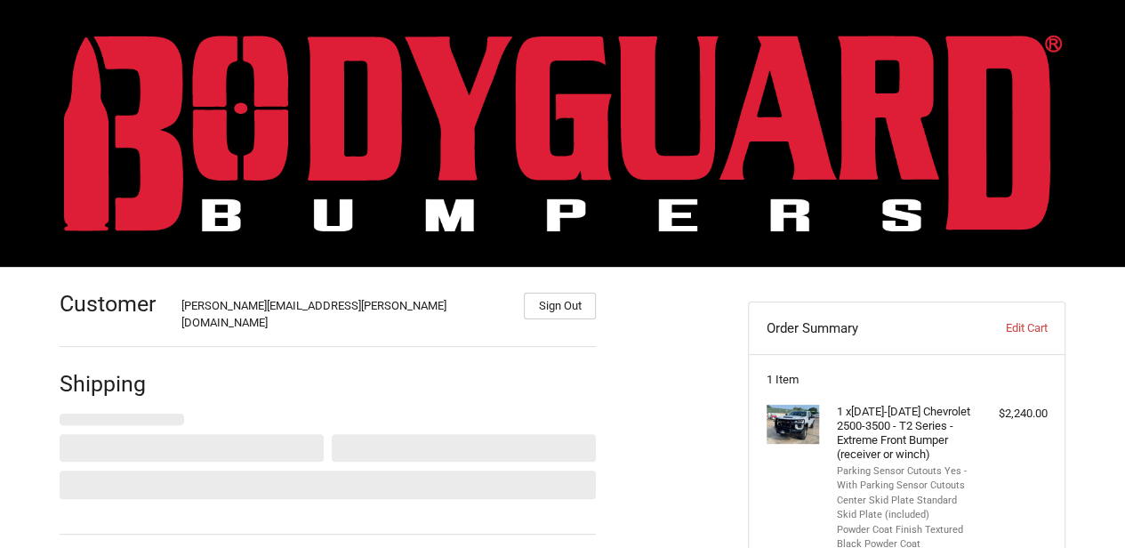
select select "US"
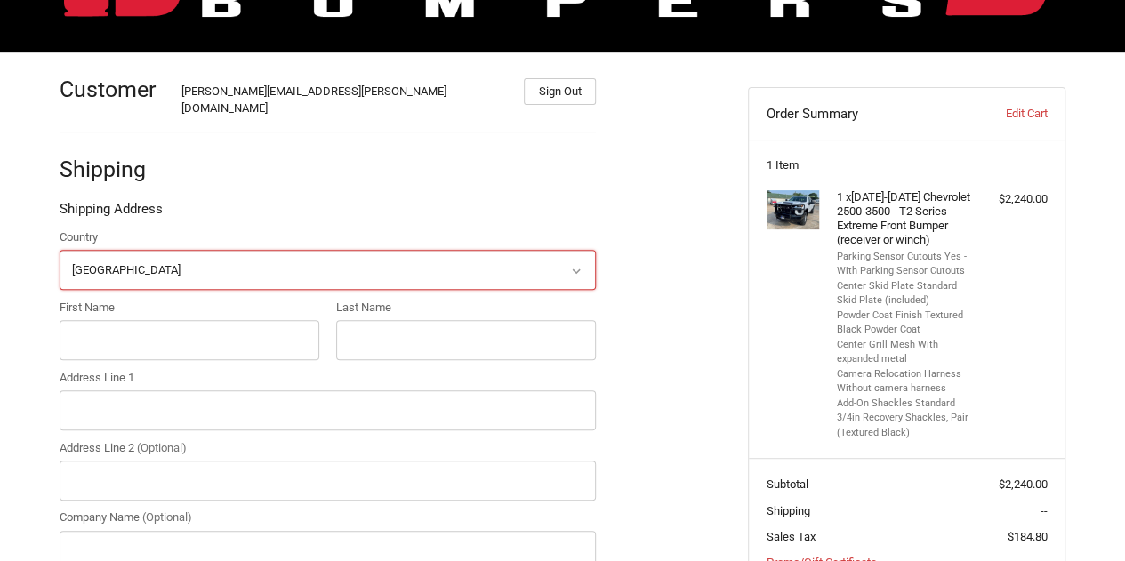
scroll to position [222, 0]
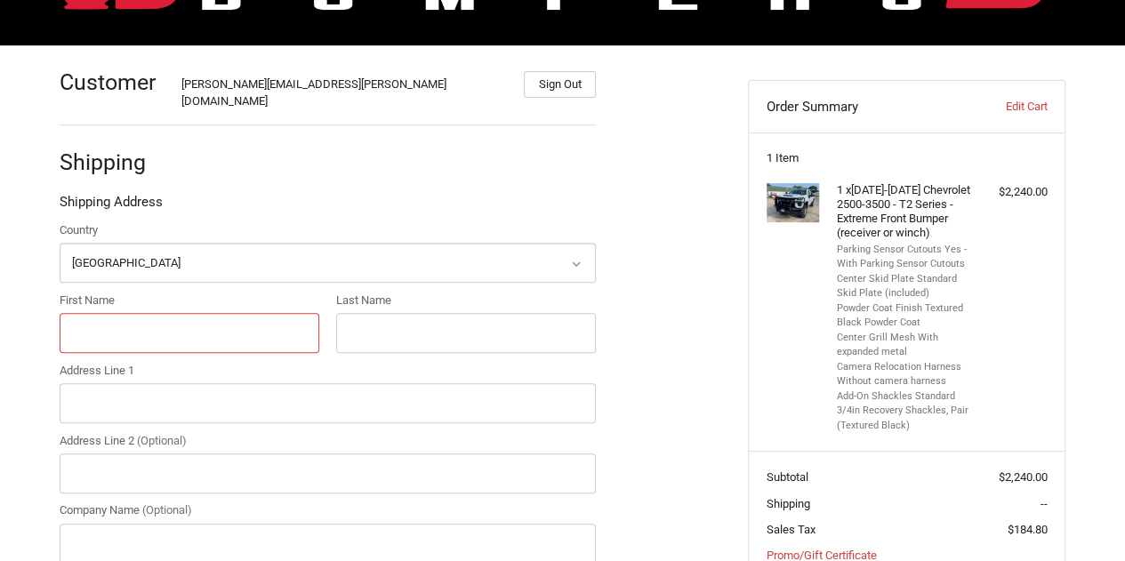
click at [224, 325] on input "First Name" at bounding box center [190, 333] width 260 height 40
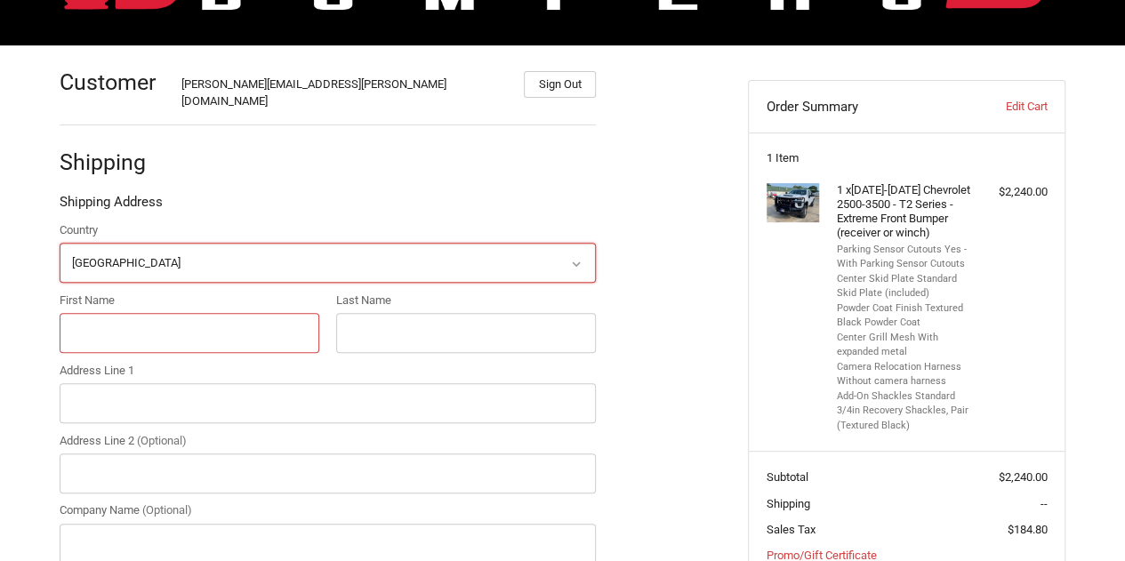
type input "[PERSON_NAME]"
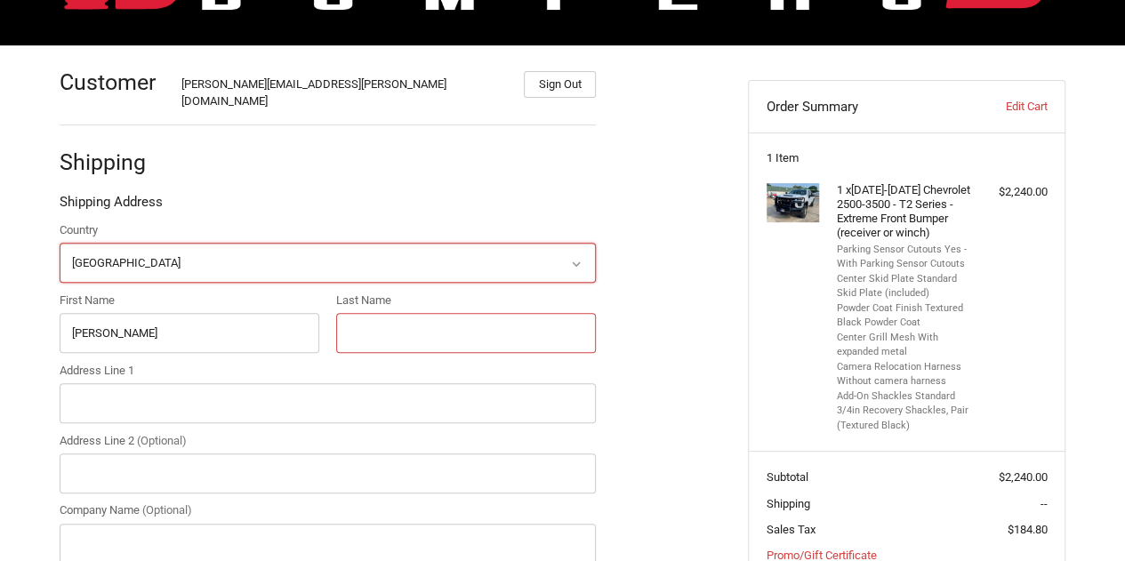
type input "[PERSON_NAME]"
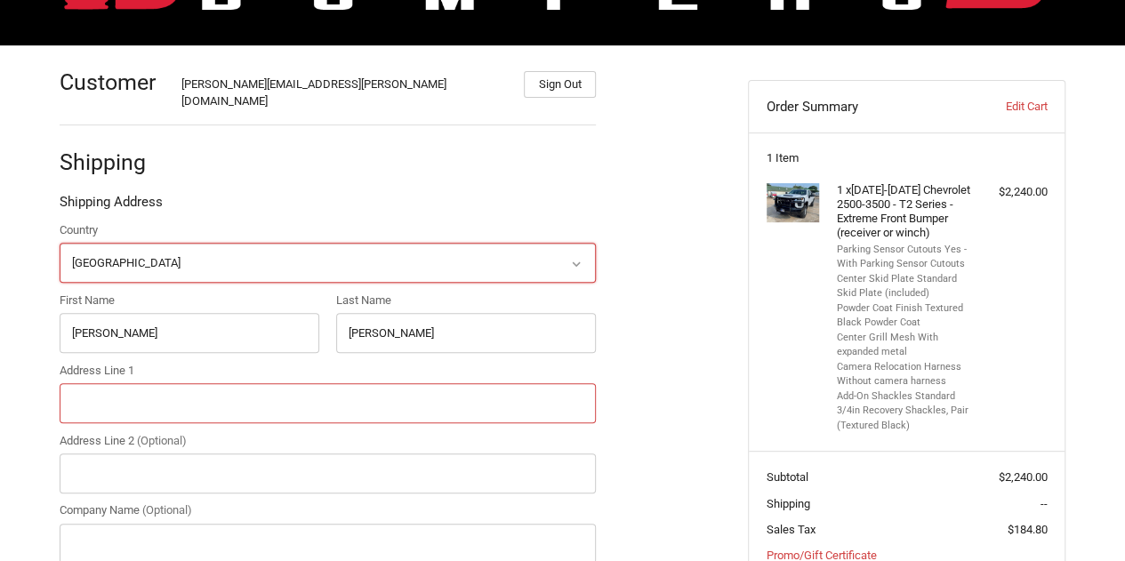
type input "5065 140TH AVE NW"
type input "Custom Truck One Source - Williston"
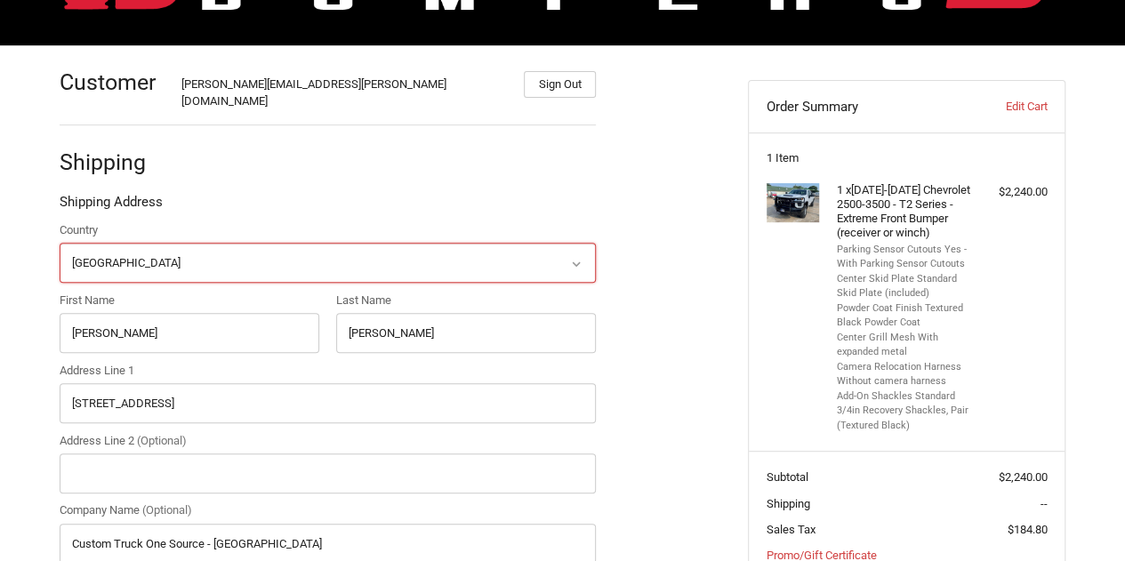
type input "Williston"
select select "ND"
type input "58801"
type input "7016413506"
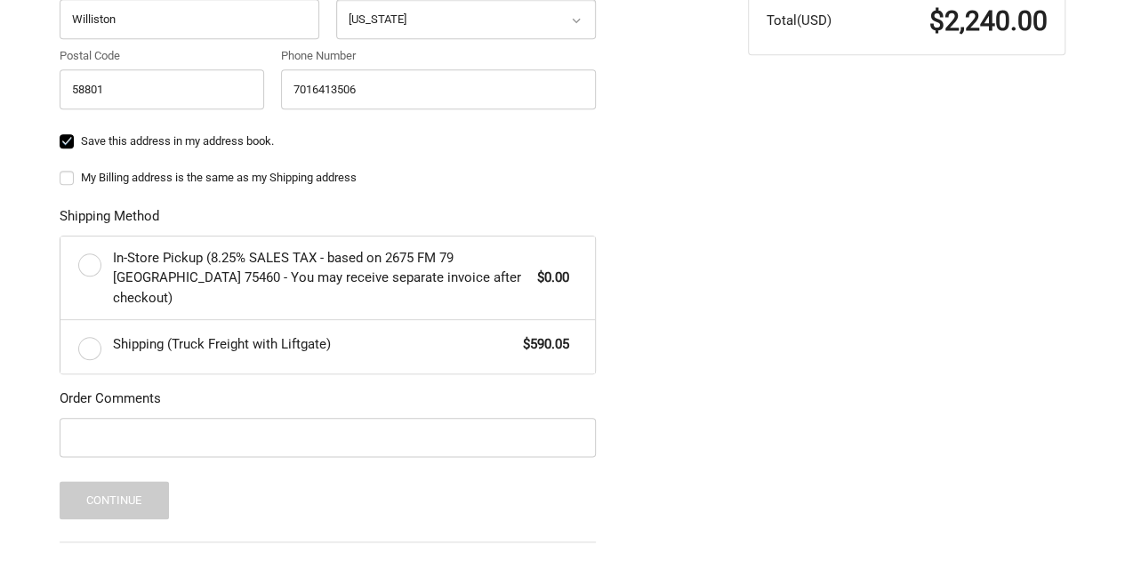
scroll to position [844, 0]
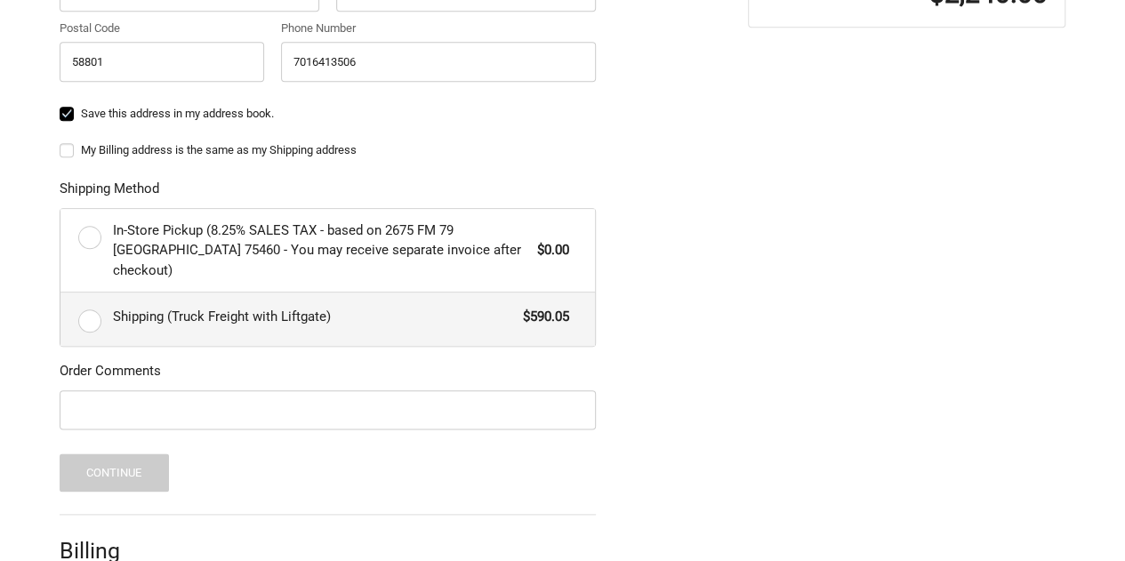
click at [87, 293] on label "Shipping (Truck Freight with Liftgate) $590.05" at bounding box center [327, 319] width 535 height 53
click at [61, 293] on input "Shipping (Truck Freight with Liftgate) $590.05" at bounding box center [60, 293] width 1 height 1
radio input "true"
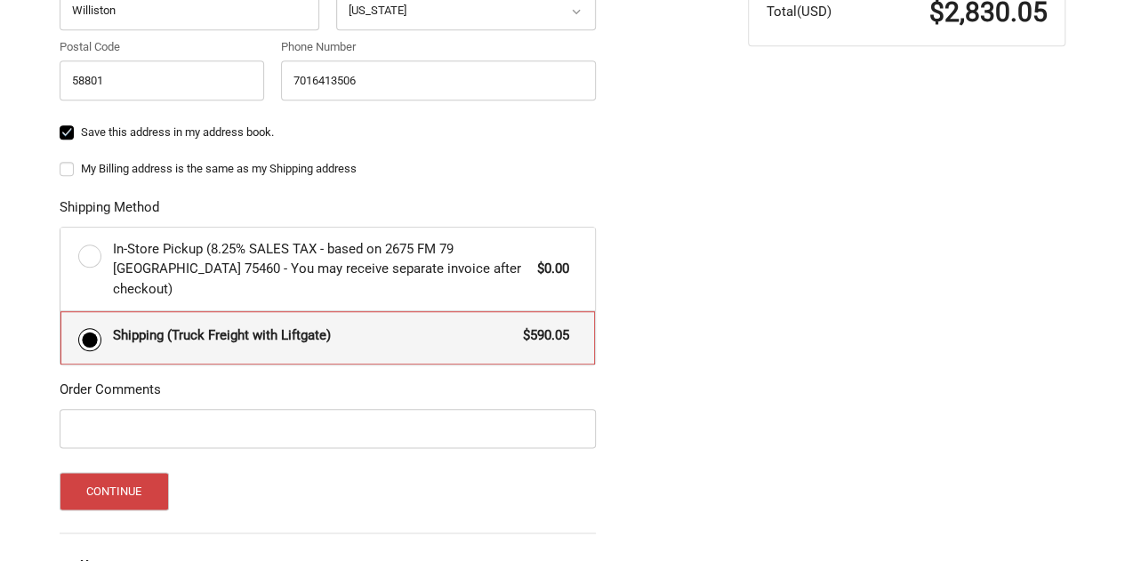
scroll to position [915, 0]
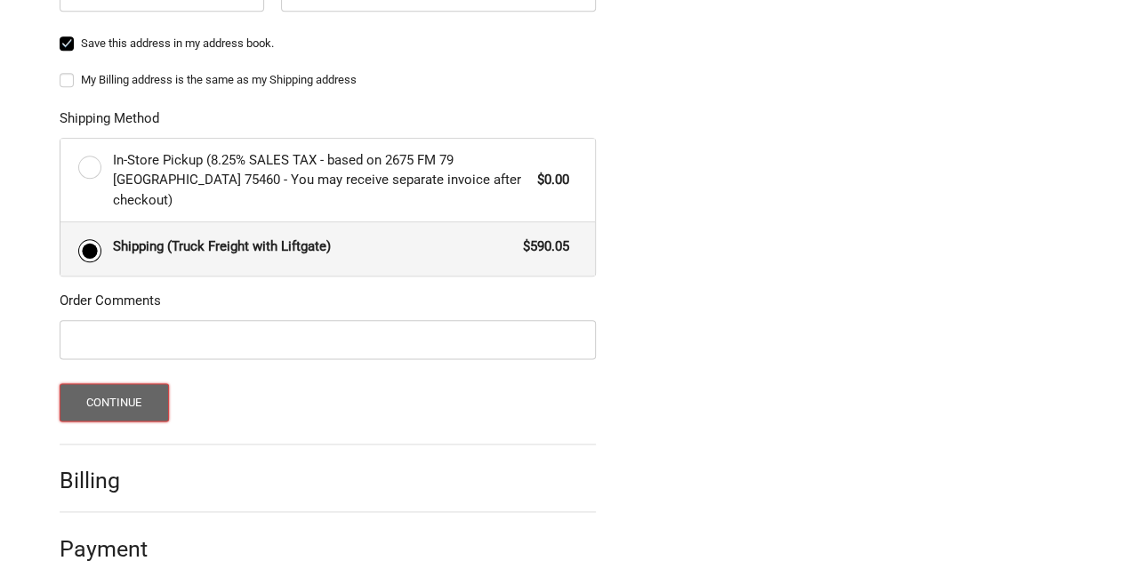
click at [143, 383] on button "Continue" at bounding box center [114, 402] width 109 height 38
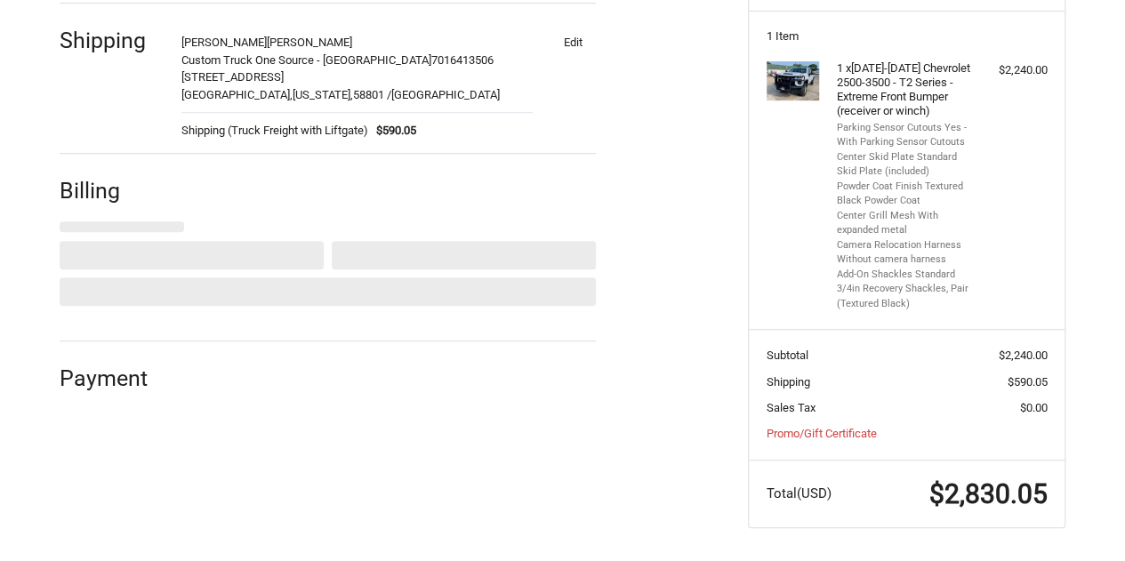
select select "US"
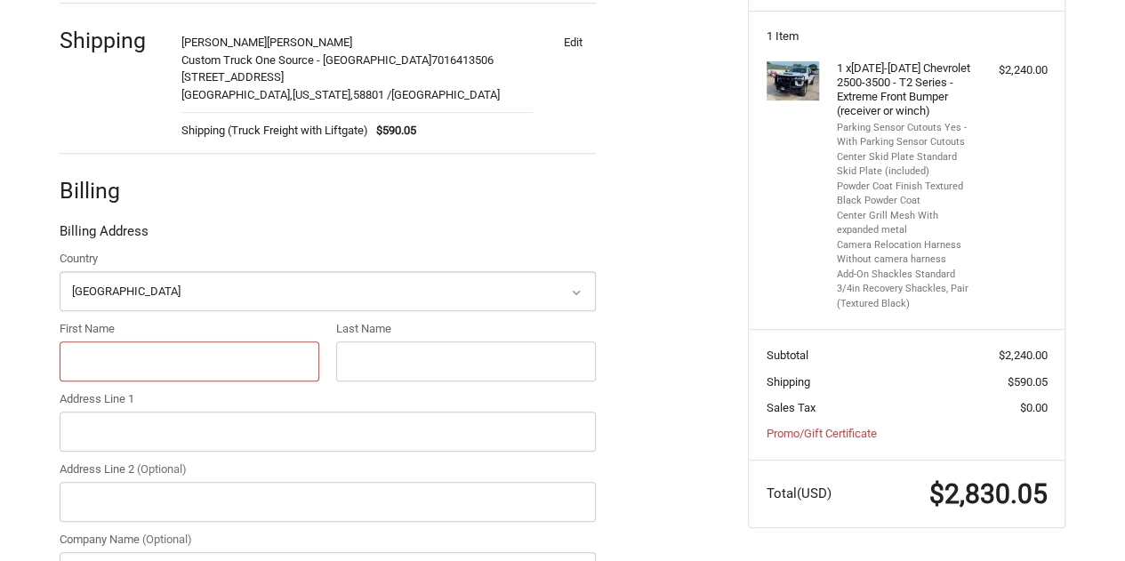
click at [226, 348] on input "First Name" at bounding box center [190, 362] width 260 height 40
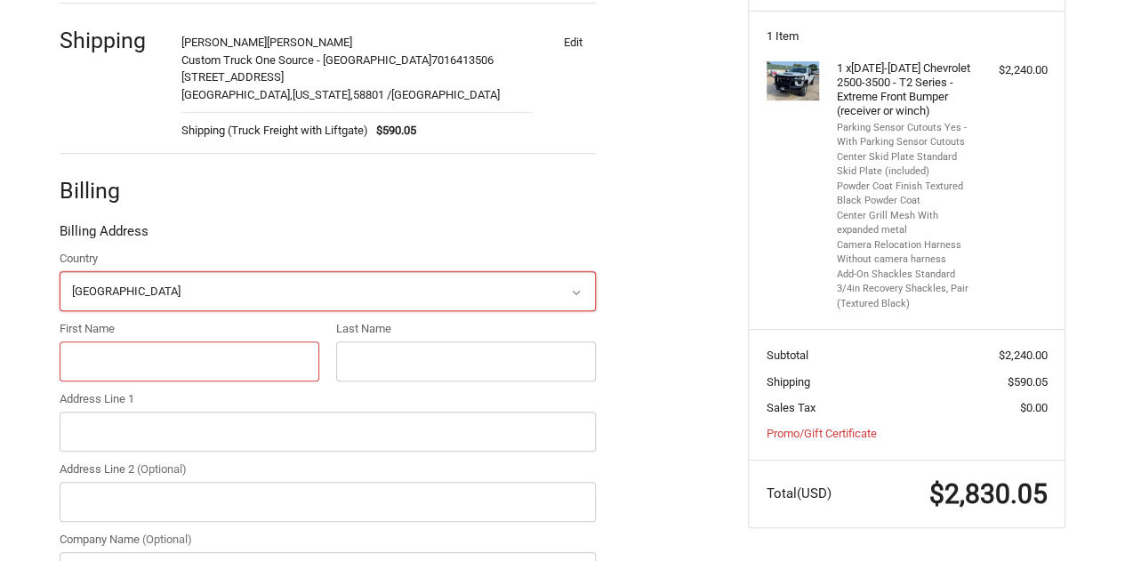
type input "Kristina"
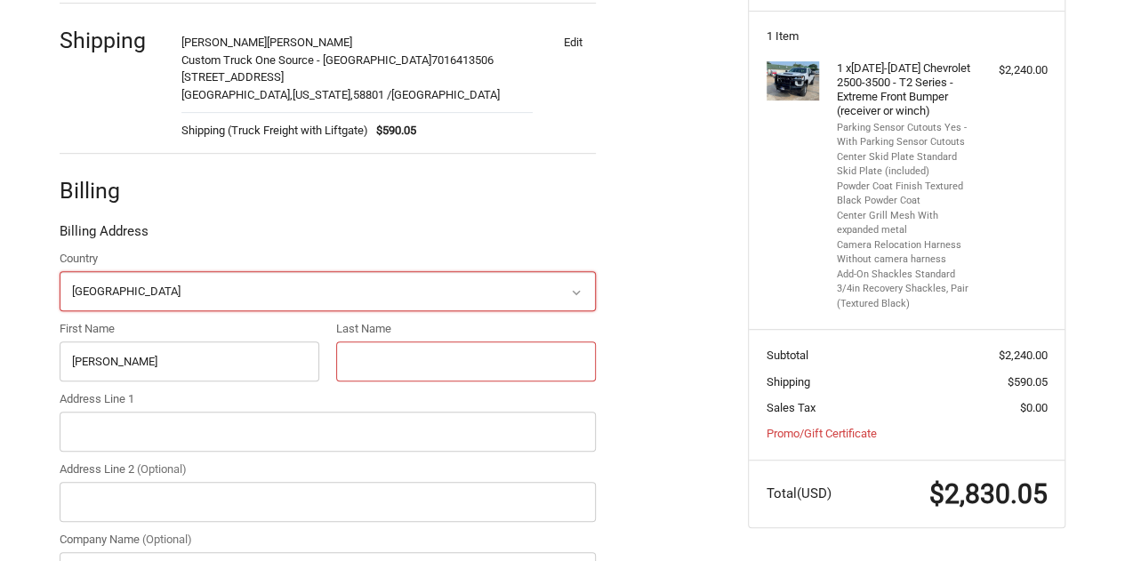
type input "Hager"
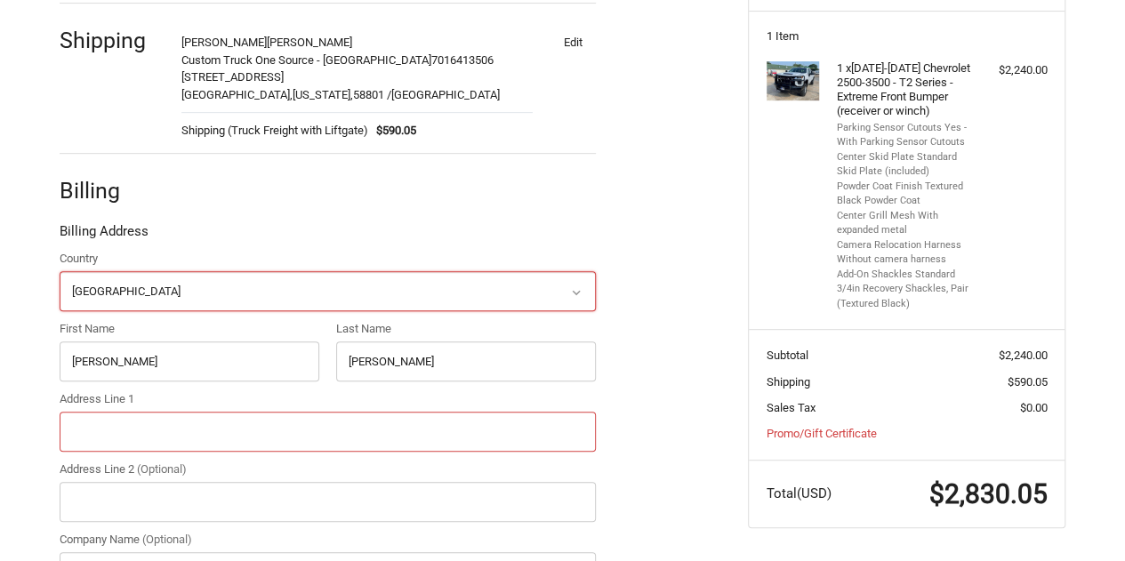
type input "7701 Independence Ave"
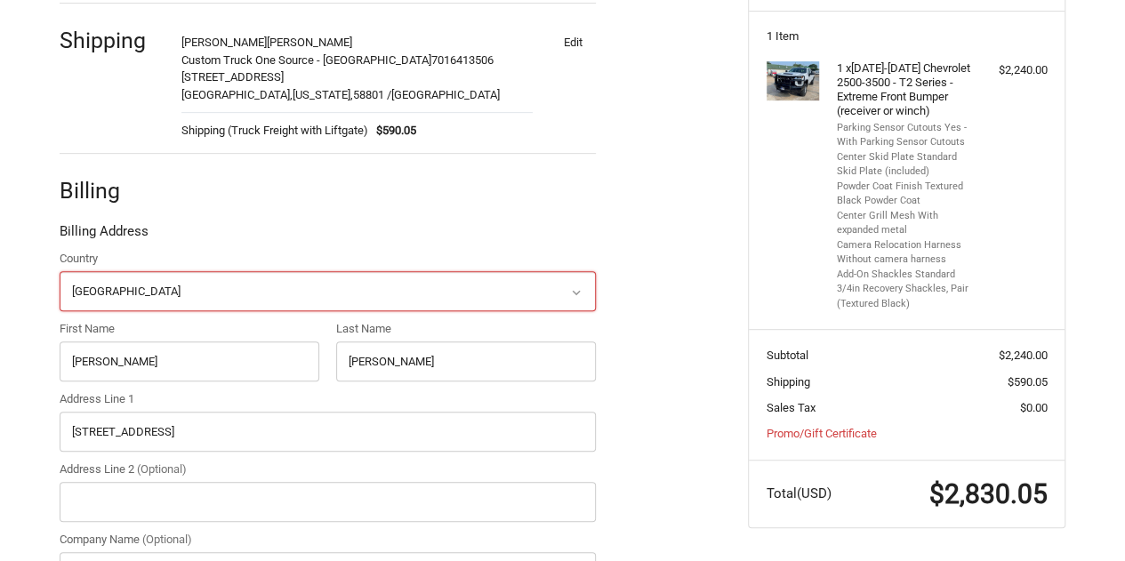
type input "Kansas City"
select select "MO"
type input "64125-1300"
type input "7016413506"
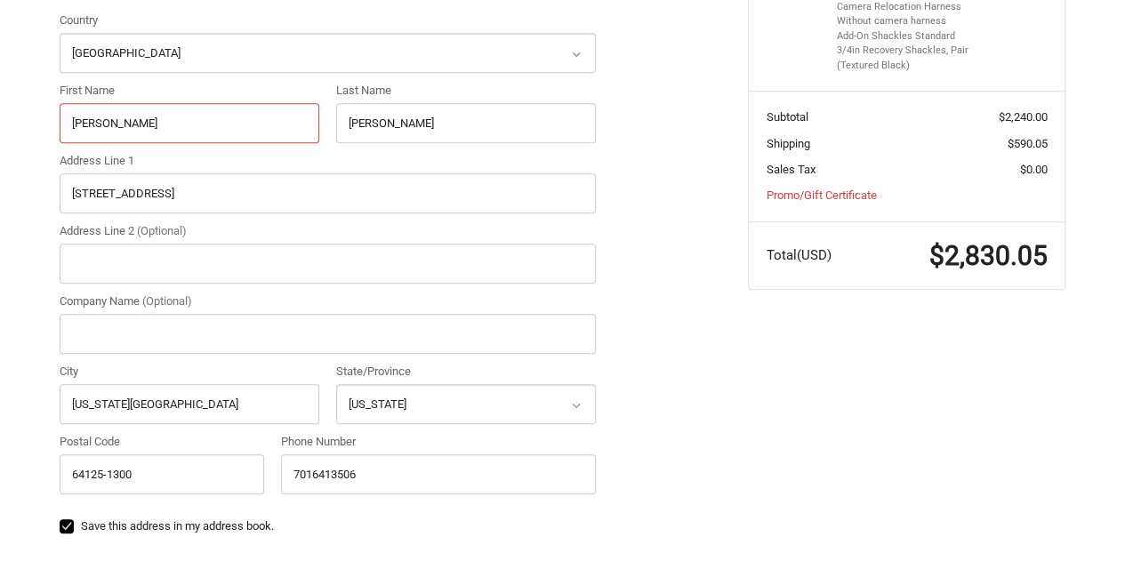
scroll to position [610, 0]
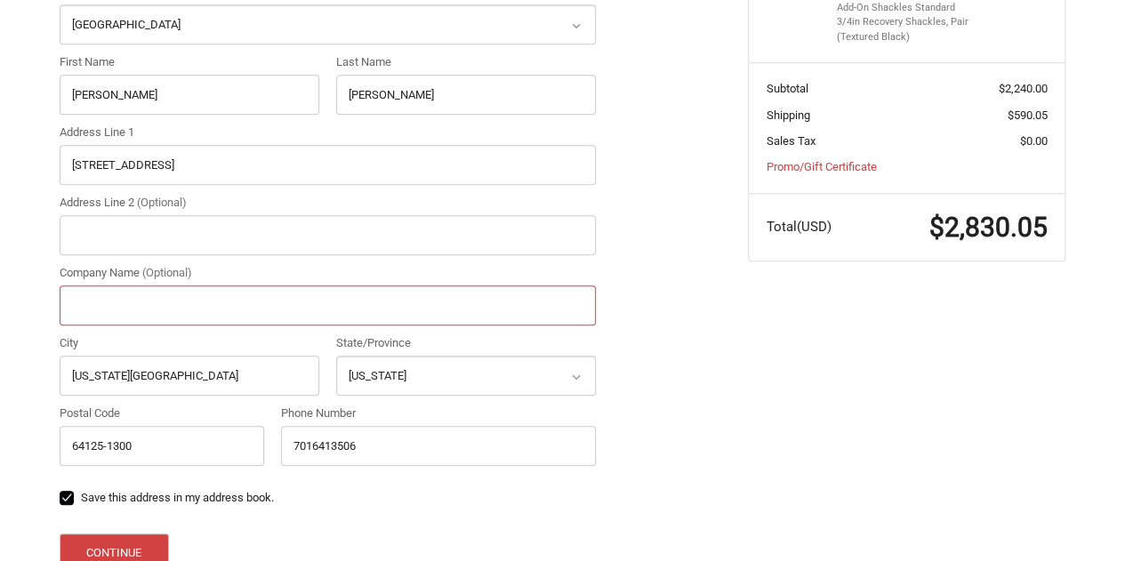
click at [294, 295] on input "Company Name (Optional)" at bounding box center [328, 306] width 536 height 40
type input "Custom Truck One Source"
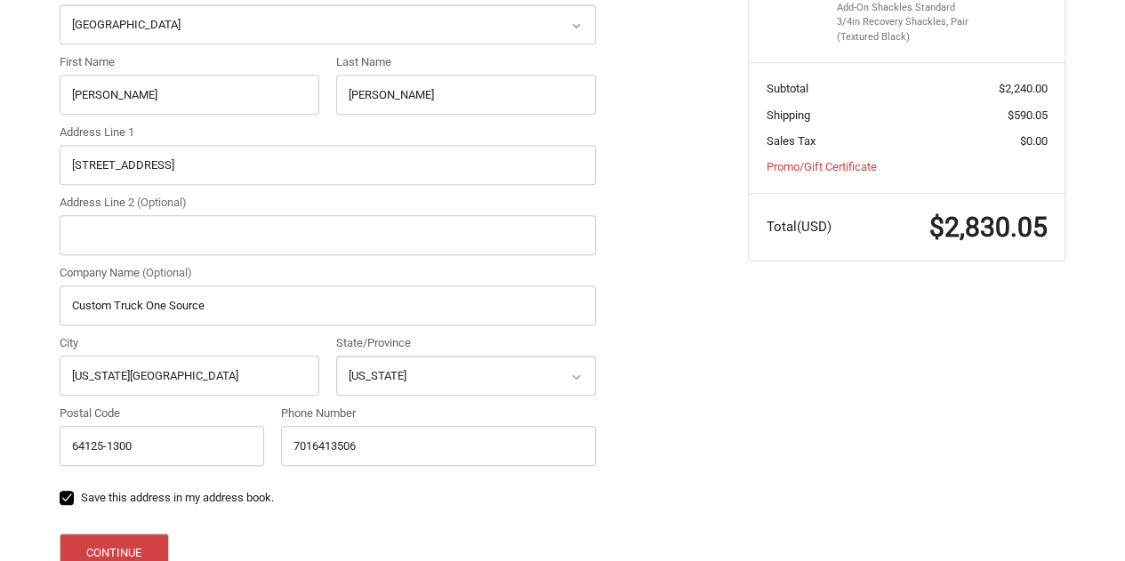
click at [703, 134] on div "Customer kristina.hager@customtruck.com Sign Out Shipping Kristina Hager Custom…" at bounding box center [390, 159] width 689 height 1005
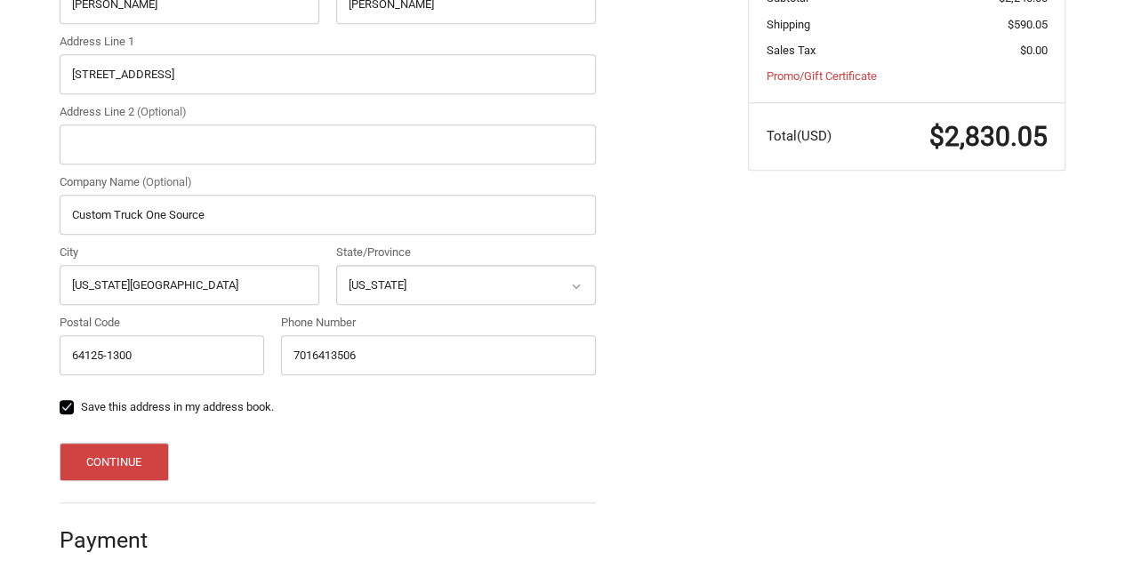
scroll to position [714, 0]
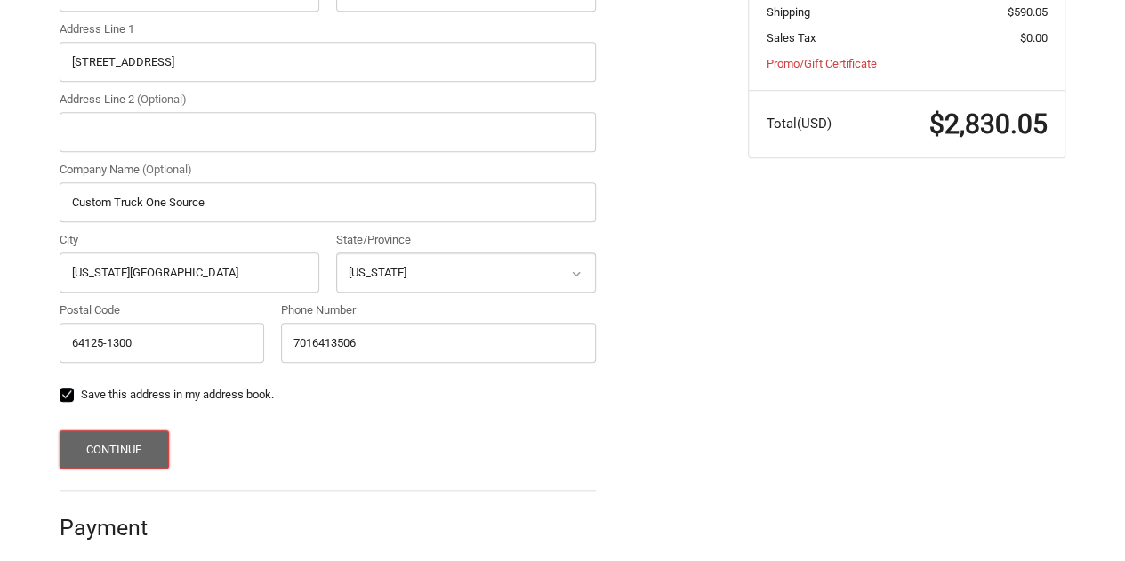
click at [144, 431] on button "Continue" at bounding box center [114, 450] width 109 height 38
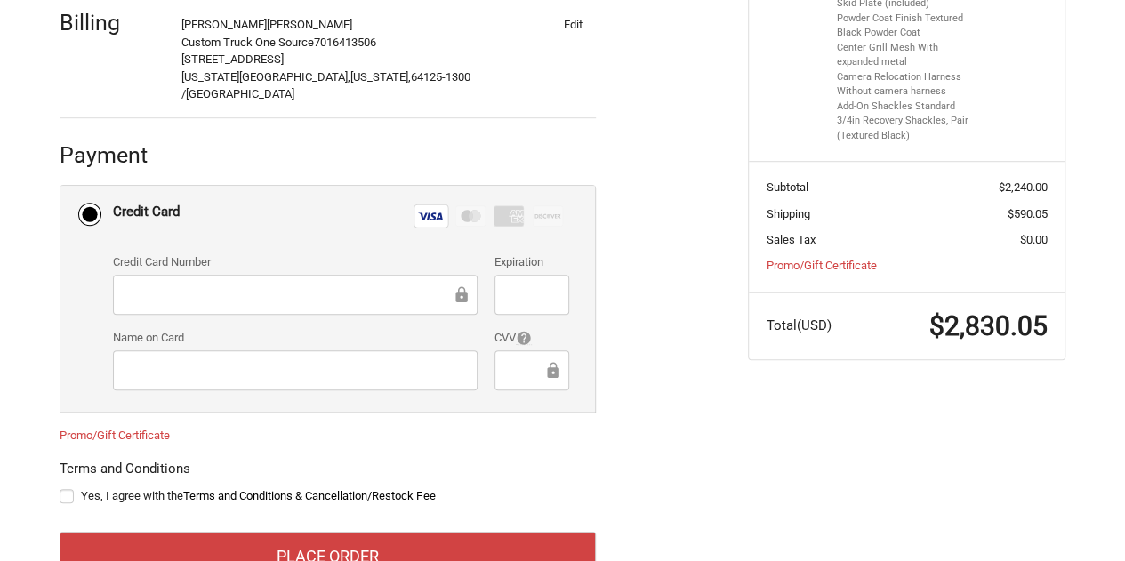
scroll to position [537, 0]
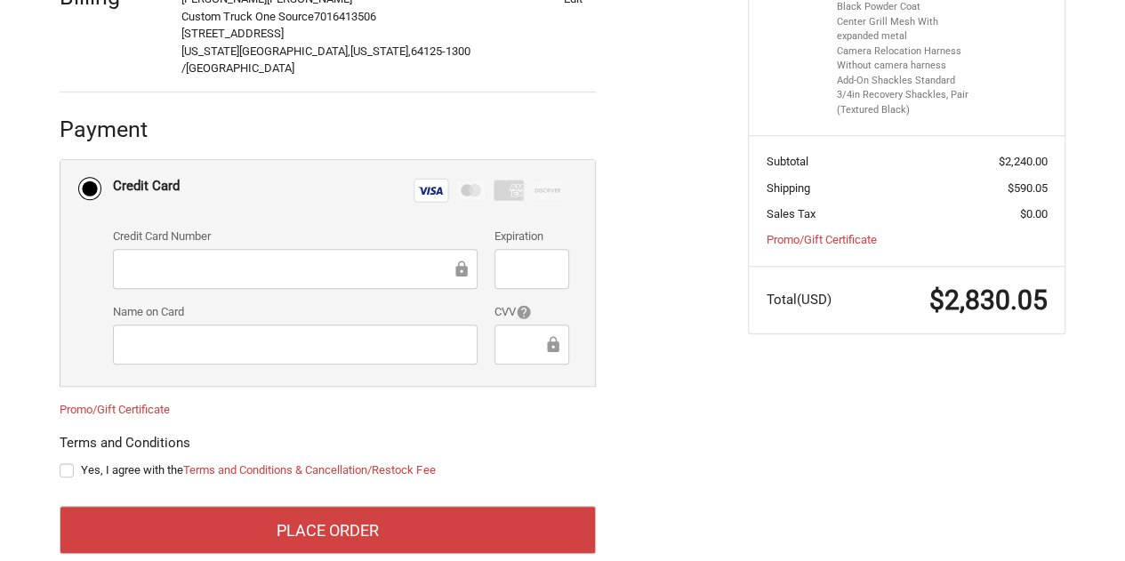
click at [75, 464] on label "Yes, I agree with the Terms and Conditions & Cancellation/Restock Fee" at bounding box center [328, 471] width 536 height 14
click at [60, 462] on input "Yes, I agree with the Terms and Conditions & Cancellation/Restock Fee" at bounding box center [60, 462] width 1 height 1
checkbox input "true"
click at [889, 423] on div "Customer kristina.hager@customtruck.com Sign Out Shipping Kristina Hager Custom…" at bounding box center [563, 162] width 1068 height 864
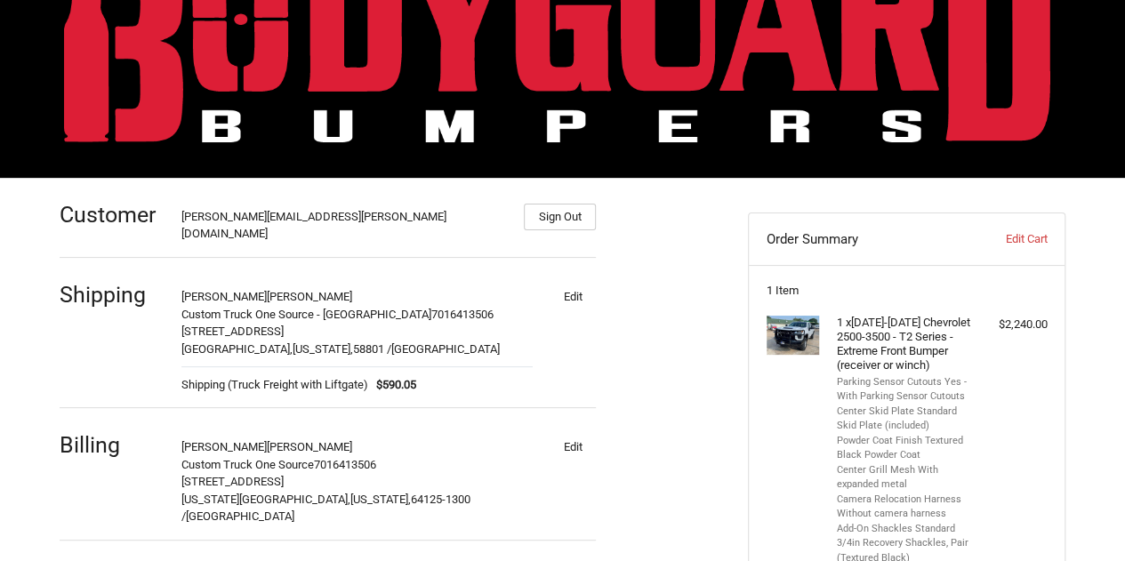
scroll to position [534, 0]
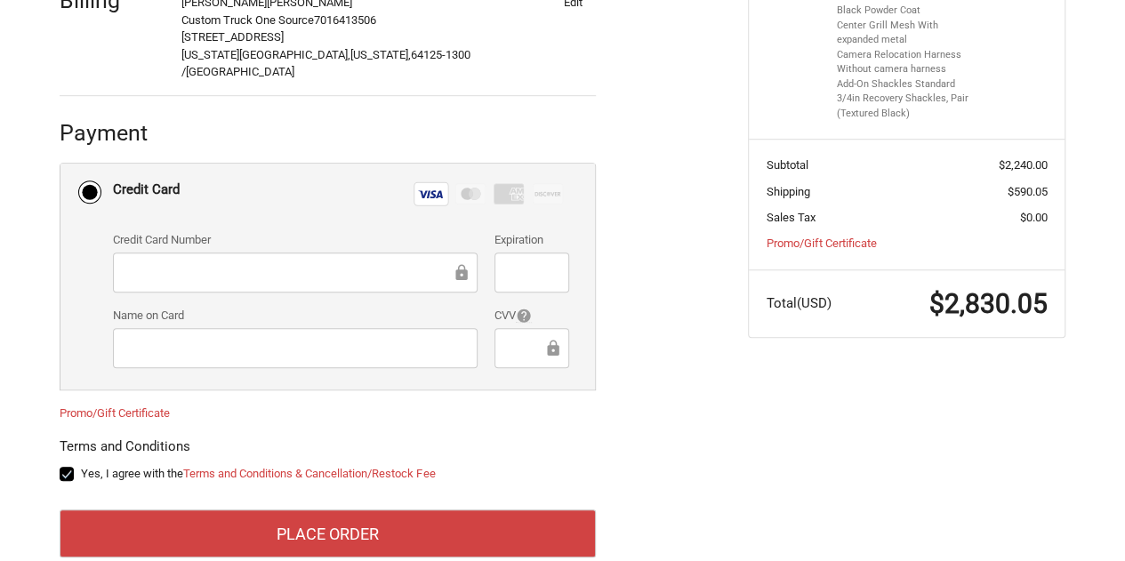
click at [949, 312] on span "$2,830.05" at bounding box center [989, 303] width 118 height 31
drag, startPoint x: 934, startPoint y: 309, endPoint x: 1046, endPoint y: 309, distance: 112.1
click at [1046, 309] on span "$2,830.05" at bounding box center [989, 303] width 118 height 31
copy span "$2,830.05"
click at [952, 303] on span "$2,830.05" at bounding box center [989, 303] width 118 height 31
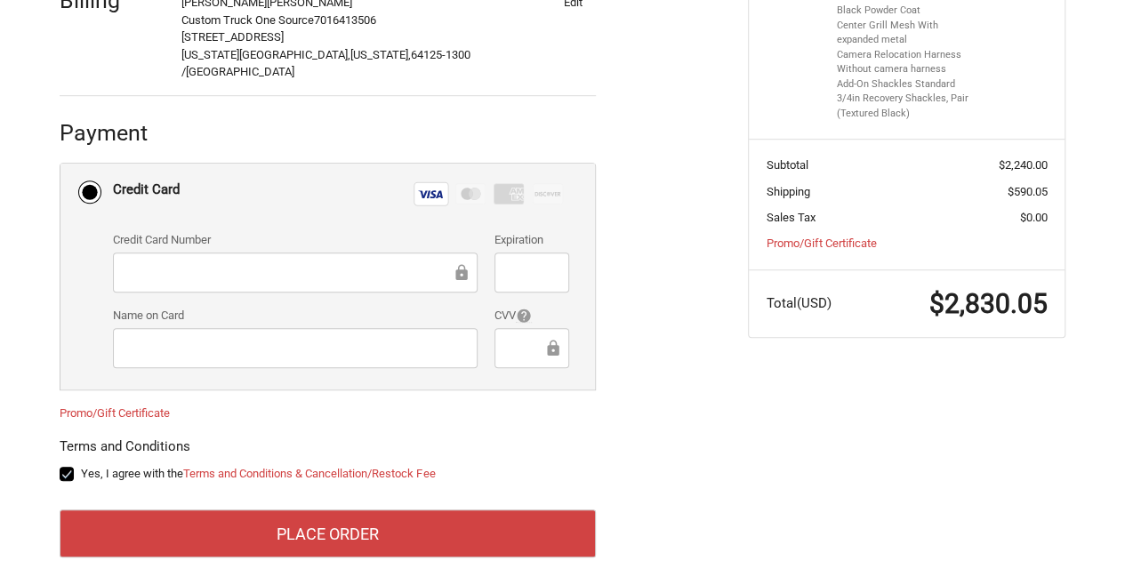
click at [949, 303] on span "$2,830.05" at bounding box center [989, 303] width 118 height 31
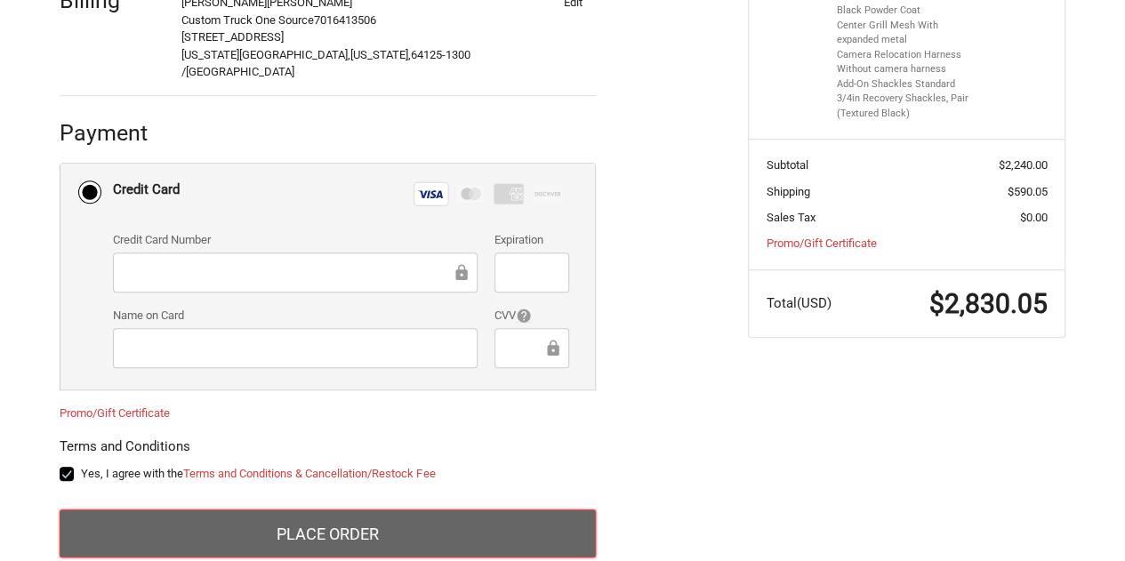
click at [456, 510] on button "Place Order" at bounding box center [328, 534] width 536 height 48
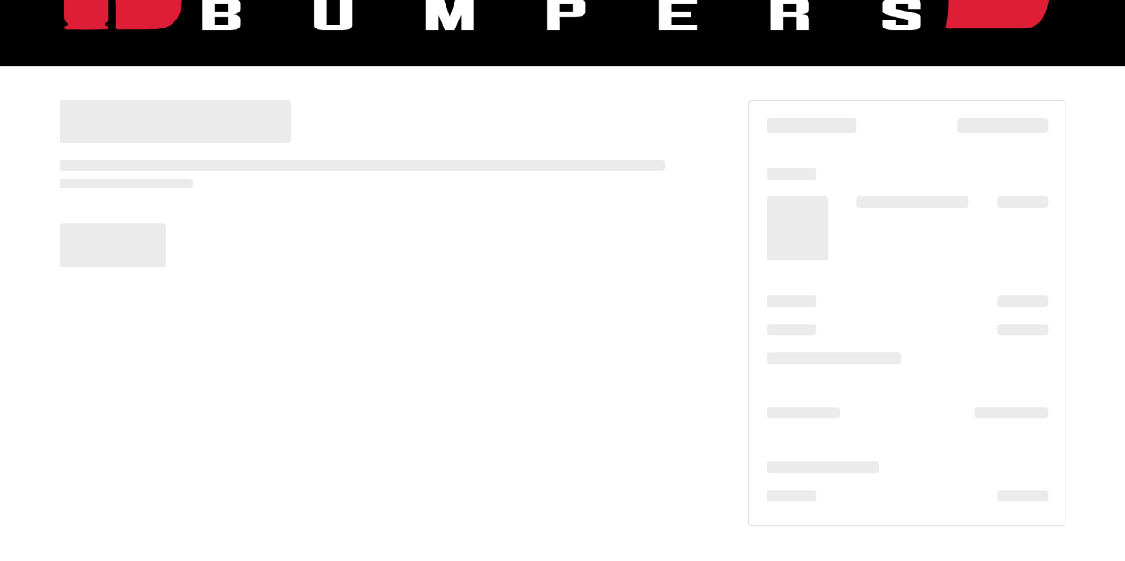
scroll to position [200, 0]
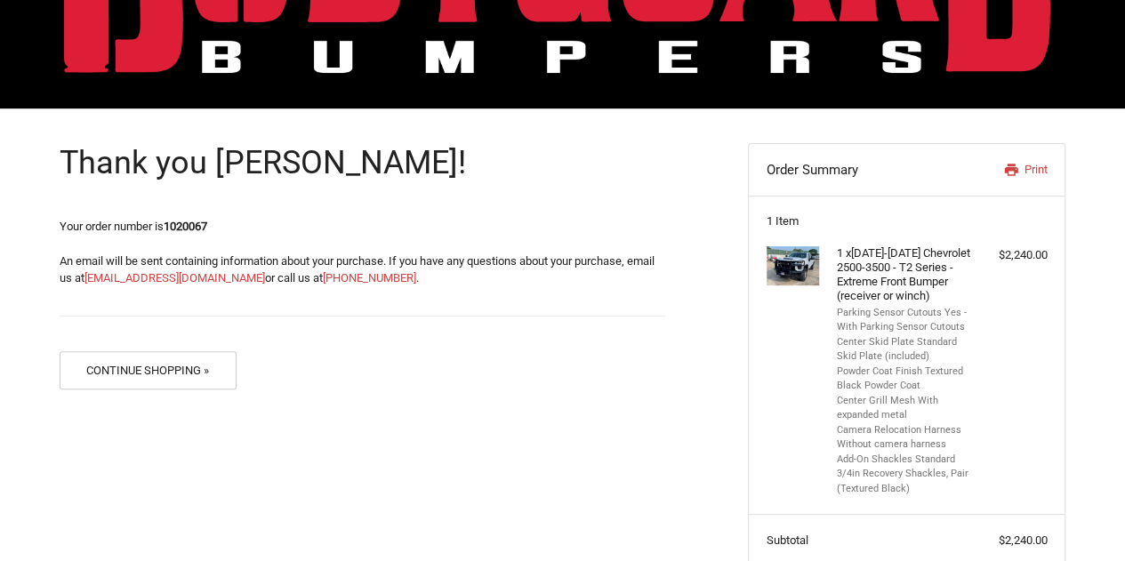
scroll to position [148, 0]
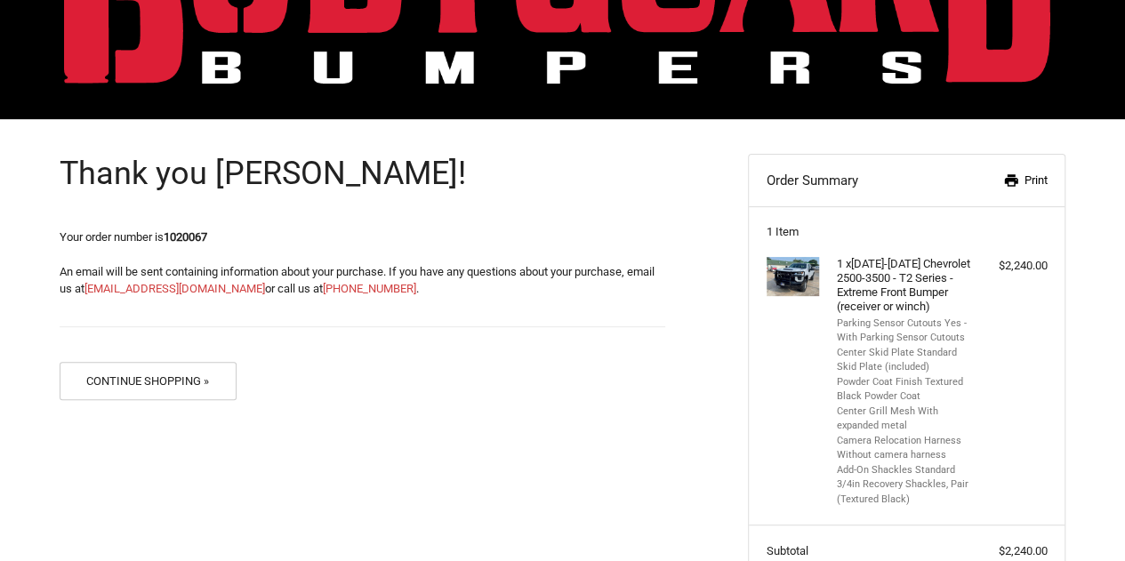
click at [1008, 175] on icon at bounding box center [1010, 180] width 13 height 12
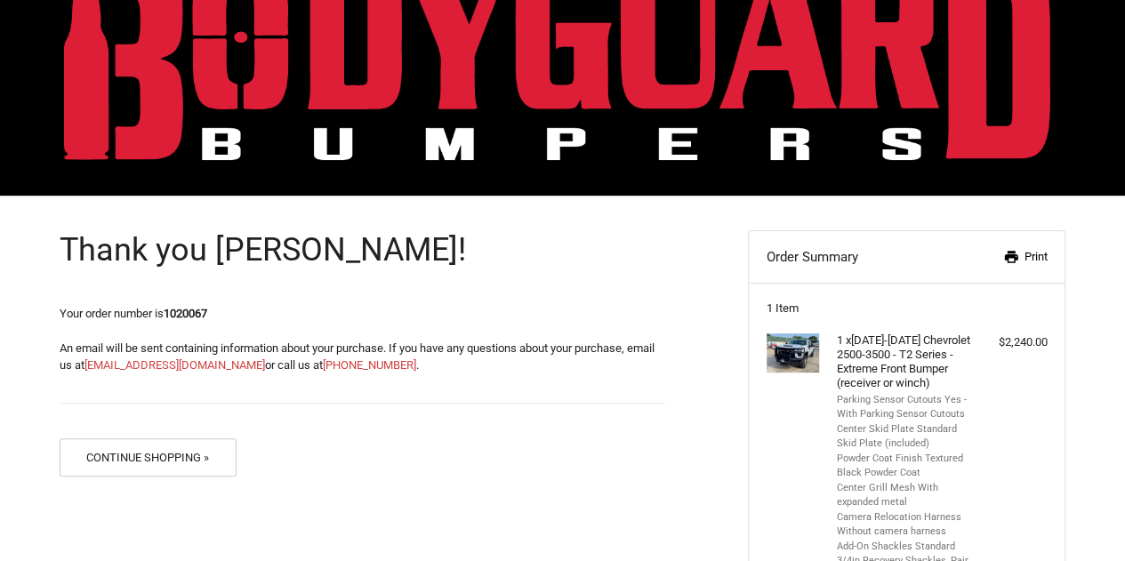
scroll to position [0, 0]
